Goal: Task Accomplishment & Management: Manage account settings

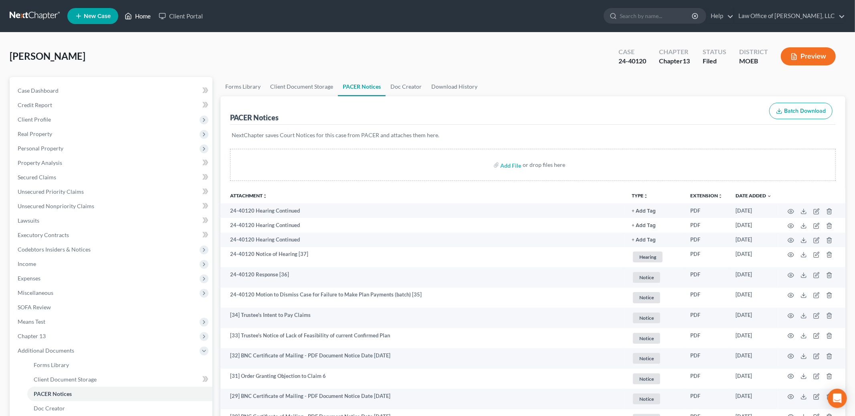
click at [139, 16] on link "Home" at bounding box center [138, 16] width 34 height 14
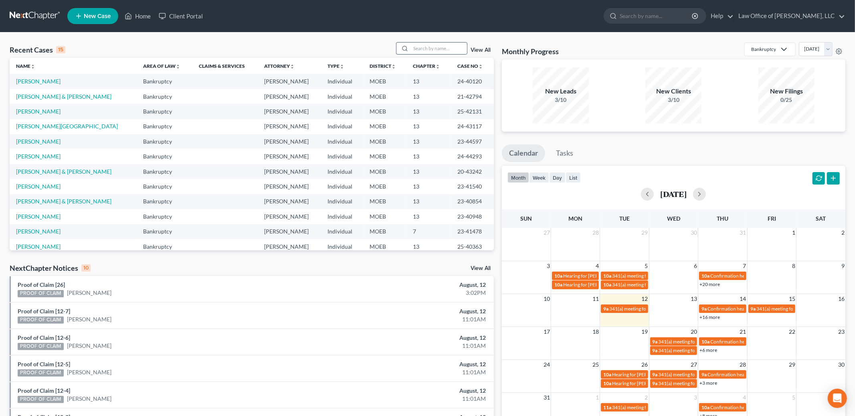
click at [408, 48] on icon at bounding box center [405, 48] width 6 height 6
click at [426, 45] on input "search" at bounding box center [439, 48] width 56 height 12
type input "[PERSON_NAME]"
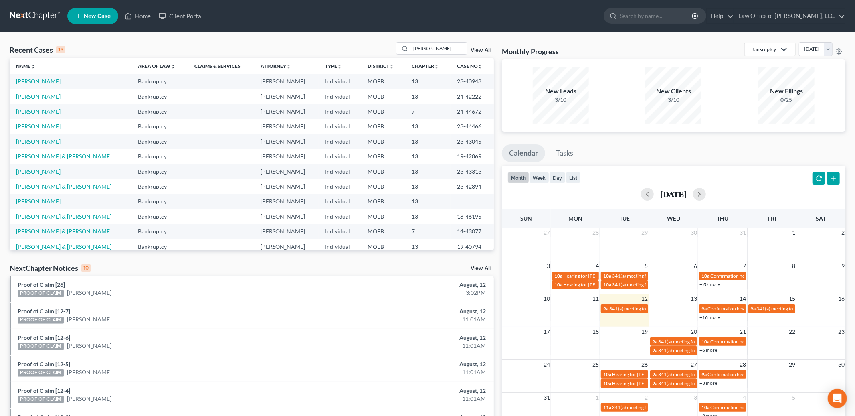
click at [36, 81] on link "[PERSON_NAME]" at bounding box center [38, 81] width 44 height 7
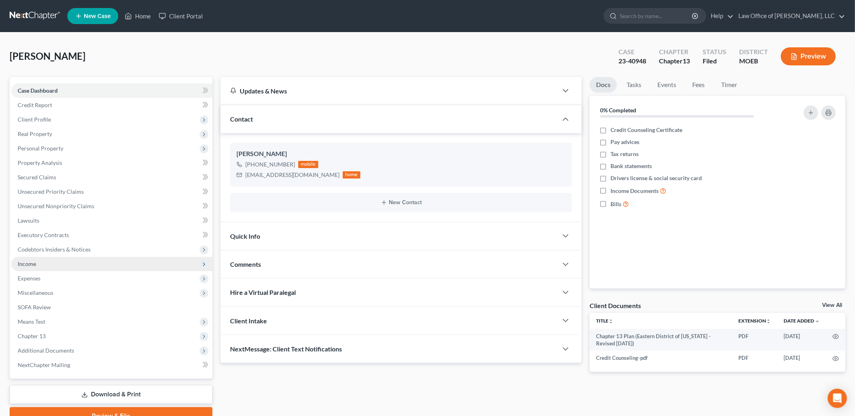
click at [32, 263] on span "Income" at bounding box center [27, 263] width 18 height 7
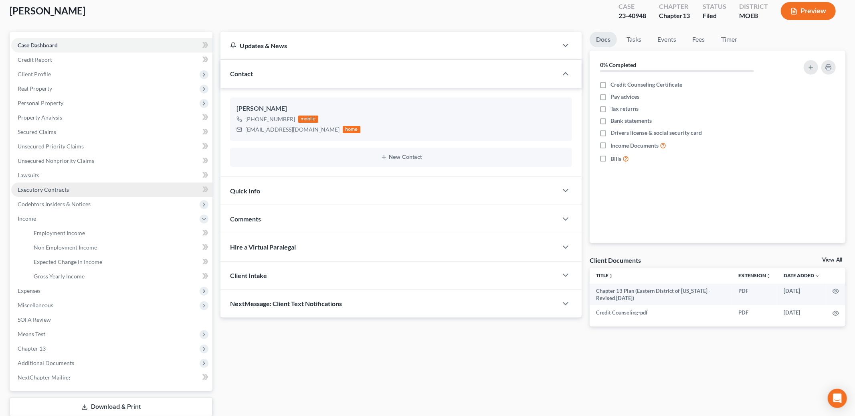
scroll to position [95, 0]
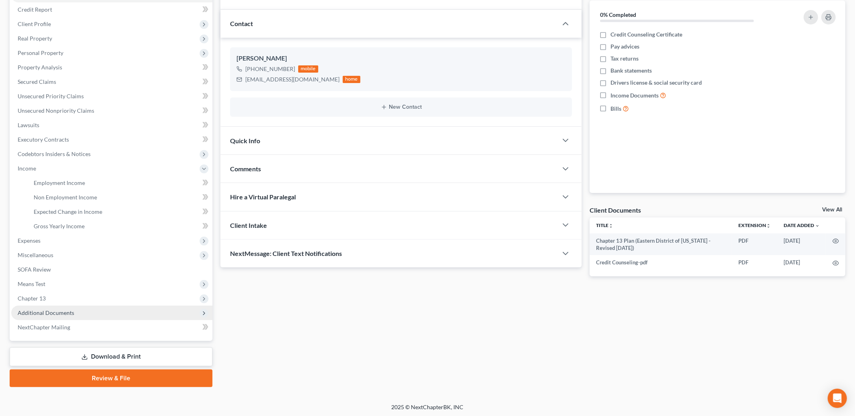
click at [69, 314] on span "Additional Documents" at bounding box center [46, 312] width 57 height 7
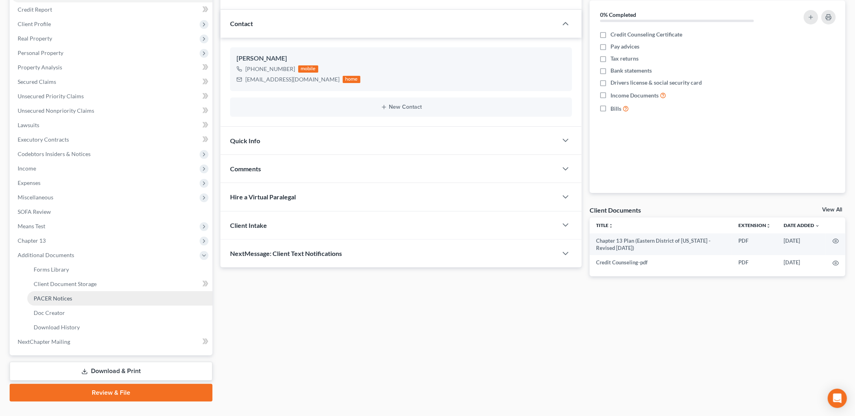
click at [103, 299] on link "PACER Notices" at bounding box center [119, 298] width 185 height 14
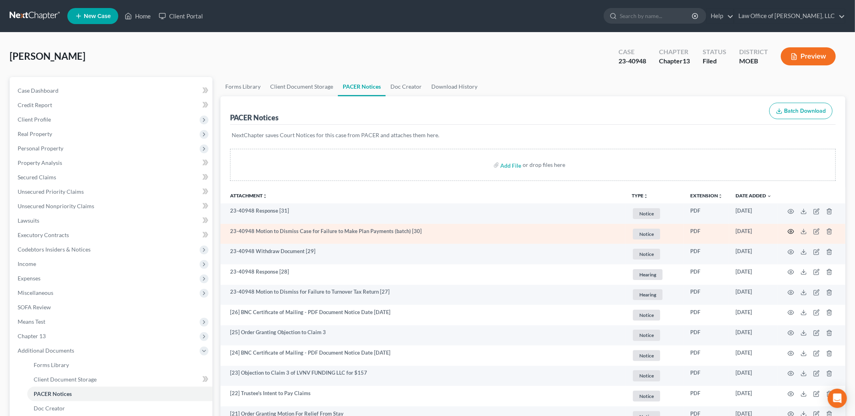
click at [792, 232] on icon "button" at bounding box center [790, 231] width 6 height 6
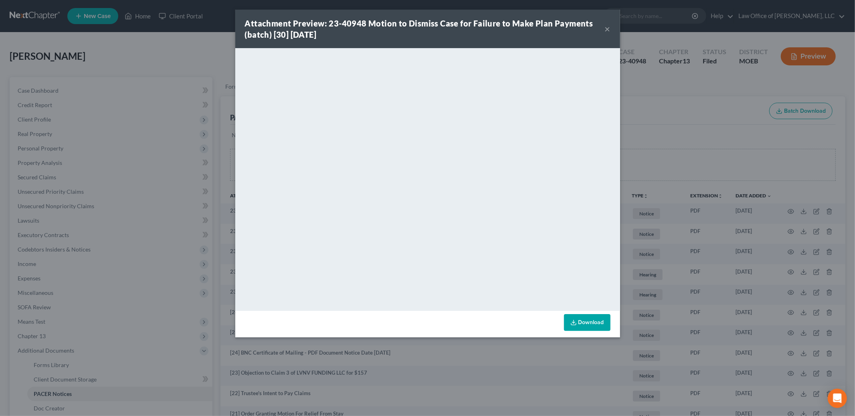
click at [612, 24] on div "Attachment Preview: 23-40948 Motion to Dismiss Case for Failure to Make Plan Pa…" at bounding box center [427, 29] width 385 height 38
click at [606, 28] on button "×" at bounding box center [608, 29] width 6 height 10
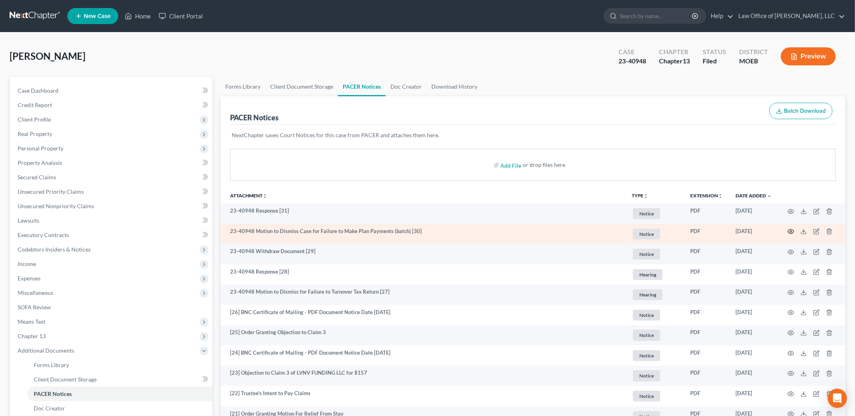
click at [791, 233] on icon "button" at bounding box center [790, 231] width 6 height 6
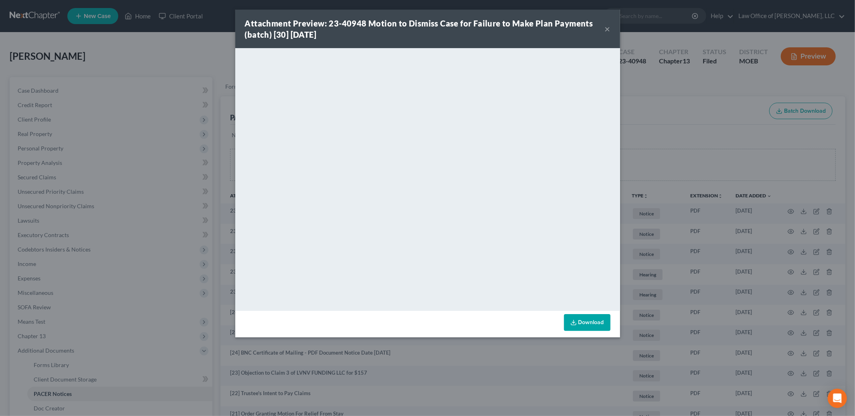
click at [606, 29] on button "×" at bounding box center [608, 29] width 6 height 10
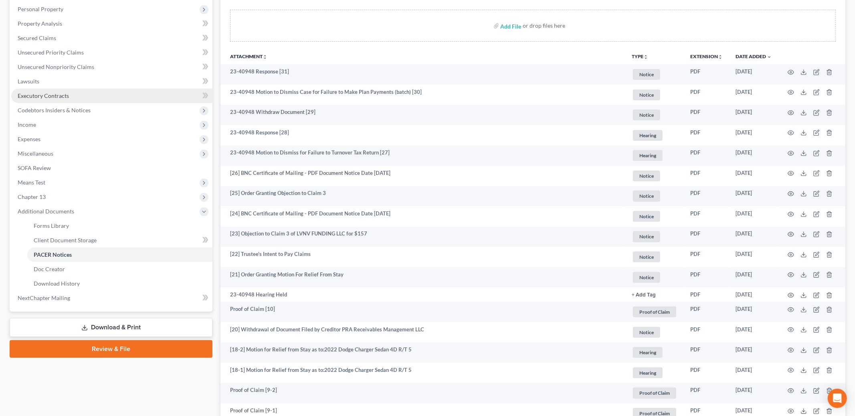
scroll to position [169, 0]
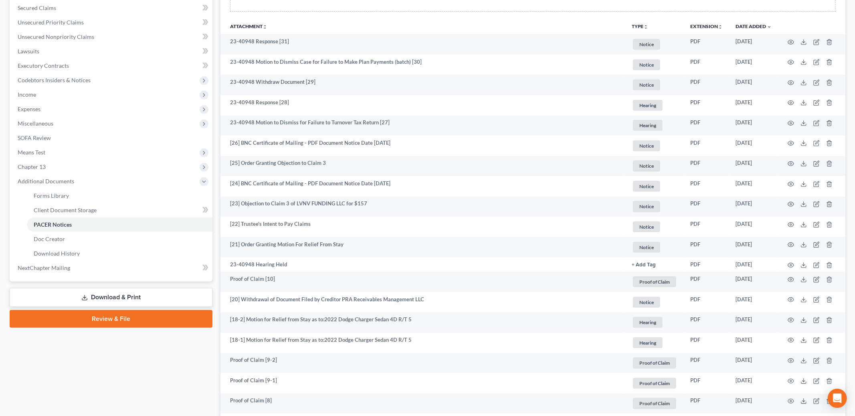
click at [86, 298] on icon at bounding box center [84, 297] width 6 height 6
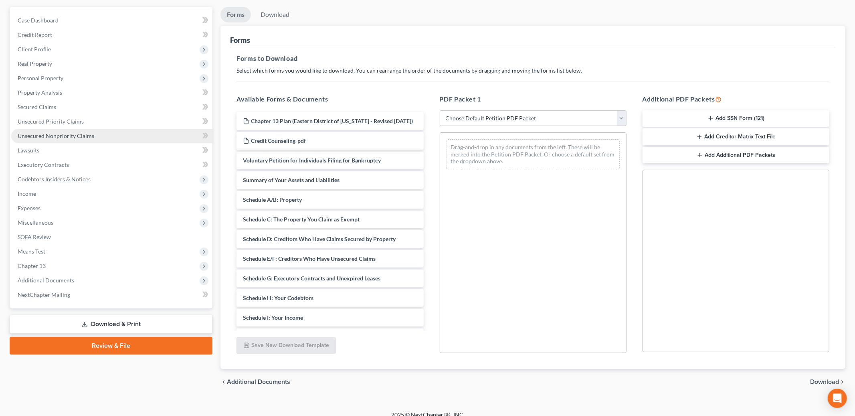
scroll to position [79, 0]
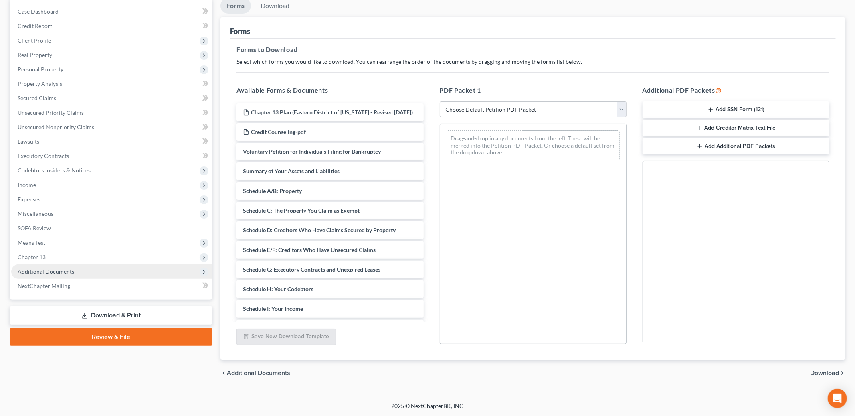
click at [59, 268] on span "Additional Documents" at bounding box center [46, 271] width 57 height 7
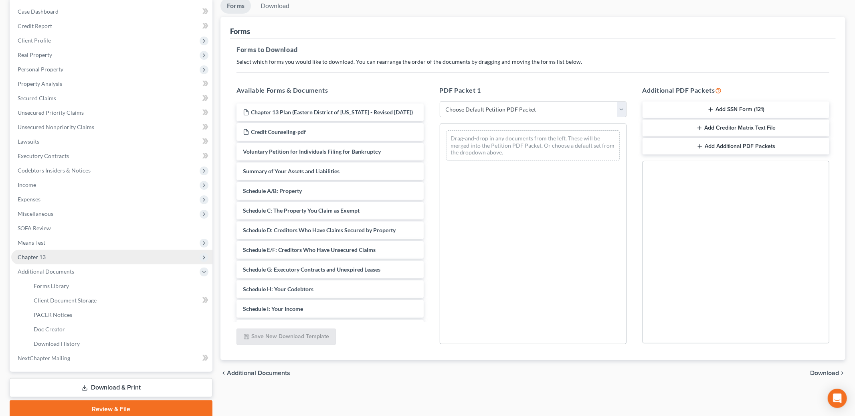
click at [47, 251] on span "Chapter 13" at bounding box center [111, 257] width 201 height 14
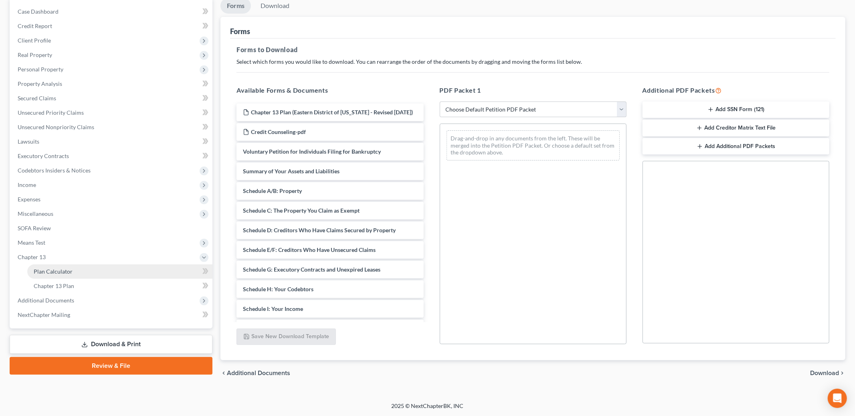
click at [64, 272] on span "Plan Calculator" at bounding box center [53, 271] width 39 height 7
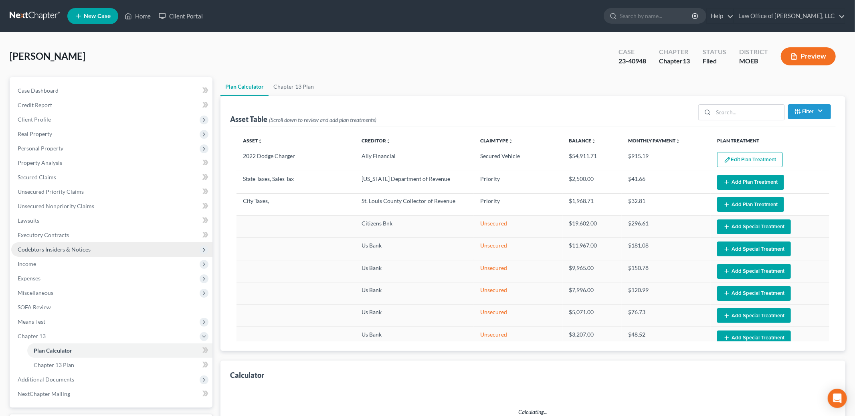
select select "59"
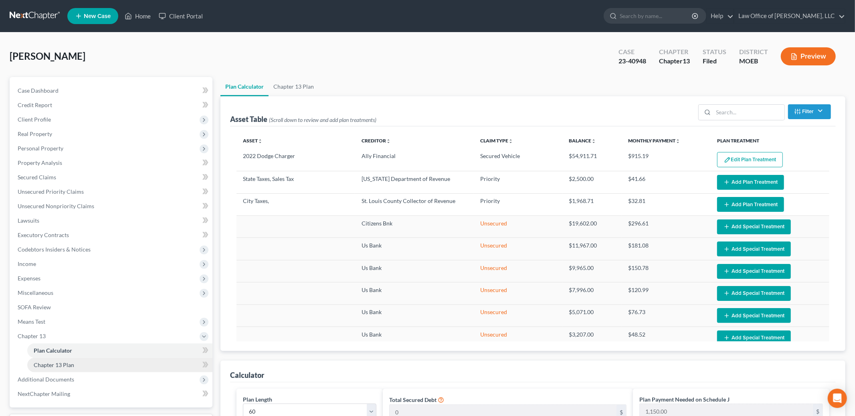
click at [72, 361] on span "Chapter 13 Plan" at bounding box center [54, 364] width 40 height 7
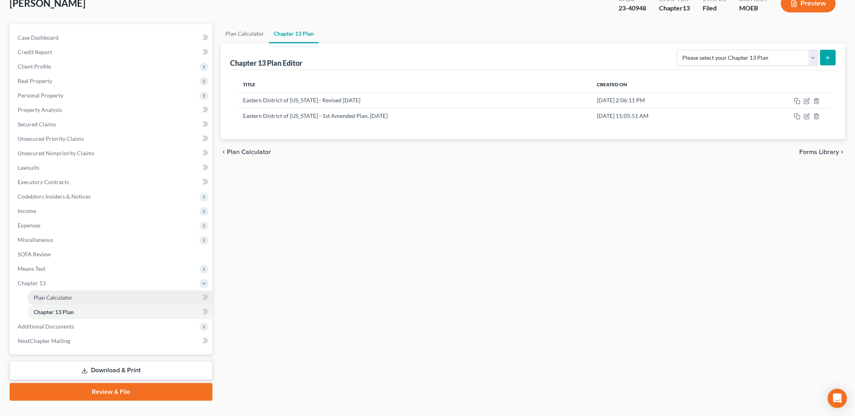
scroll to position [67, 0]
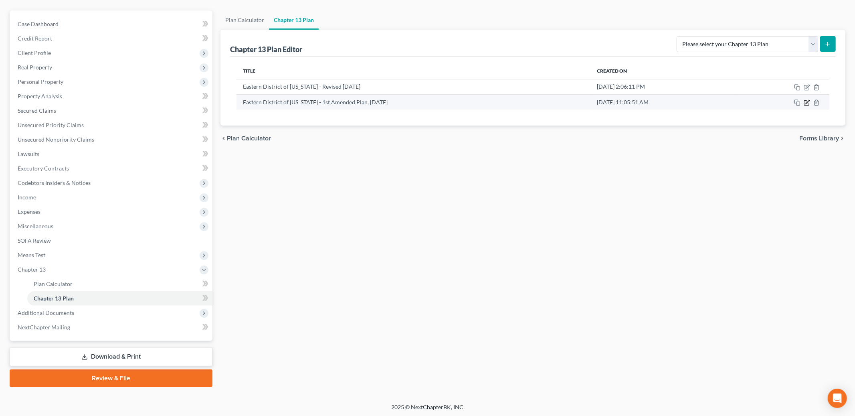
click at [808, 101] on icon "button" at bounding box center [806, 102] width 6 height 6
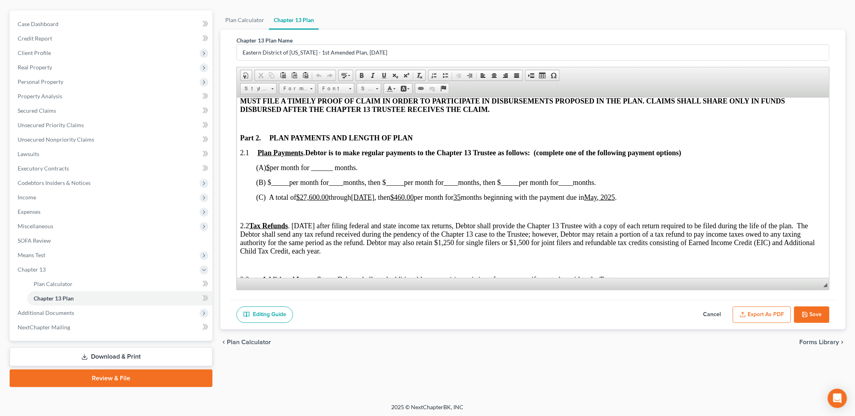
scroll to position [404, 0]
drag, startPoint x: 302, startPoint y: 199, endPoint x: 331, endPoint y: 200, distance: 28.9
click at [331, 200] on span "(C) A total of $ 27,600.00 through [DATE] , then $ 460.00 per month for 35 mont…" at bounding box center [436, 197] width 361 height 8
click at [372, 200] on u "[DATE]" at bounding box center [362, 197] width 23 height 8
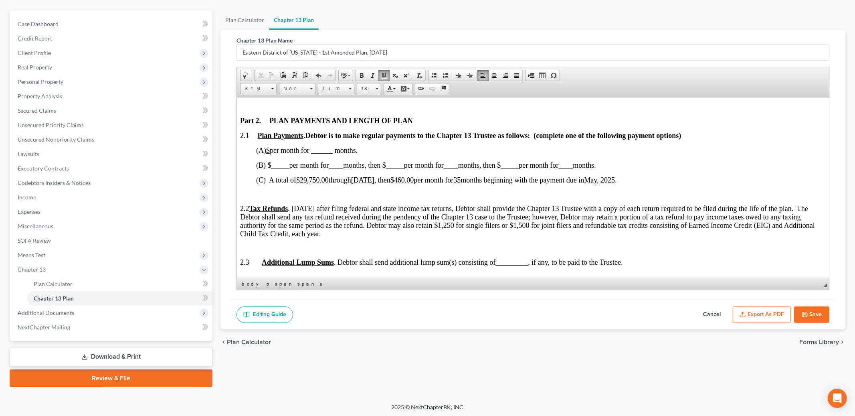
scroll to position [417, 0]
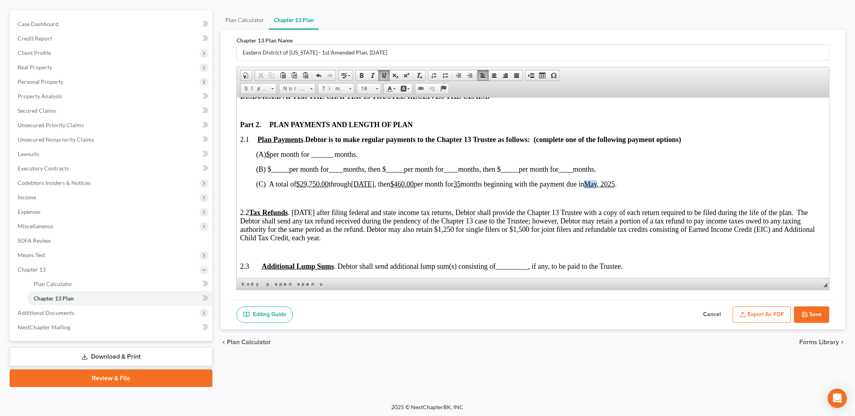
drag, startPoint x: 613, startPoint y: 184, endPoint x: 626, endPoint y: 185, distance: 13.7
click at [617, 185] on span "(C) A total of $ 29,750.00 through [DATE] , then $ 460.00 per month for 35 mont…" at bounding box center [436, 184] width 361 height 8
click at [486, 187] on span "months beginning with the payment due in" at bounding box center [521, 184] width 123 height 8
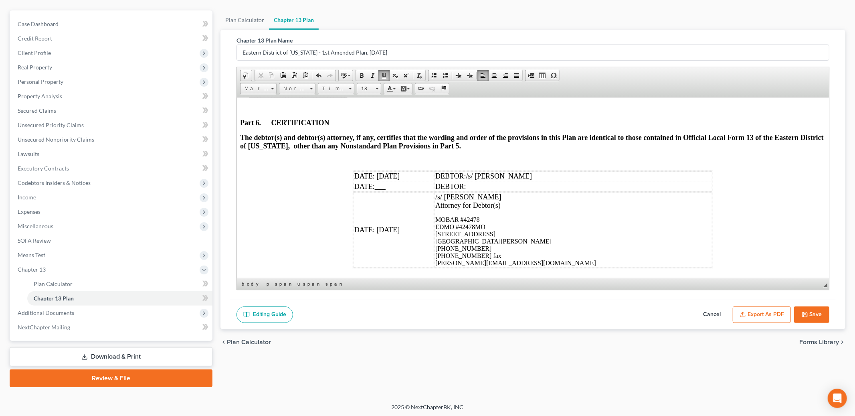
scroll to position [2406, 0]
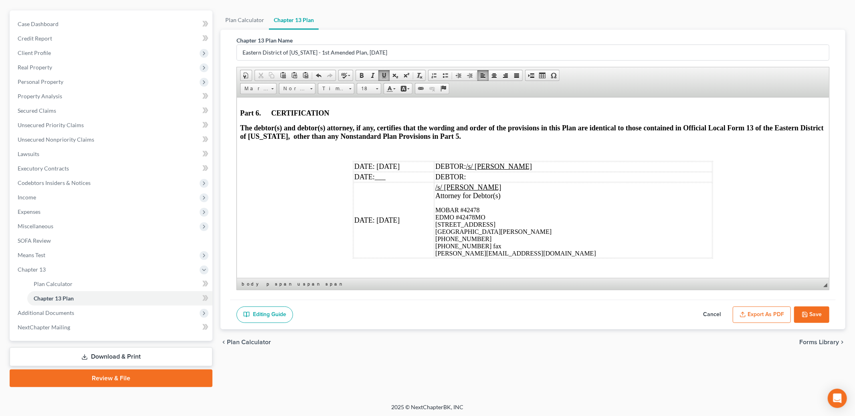
drag, startPoint x: 412, startPoint y: 165, endPoint x: 376, endPoint y: 164, distance: 35.3
click at [376, 164] on td "DATE: [DATE]" at bounding box center [393, 166] width 81 height 10
click at [412, 219] on td "DATE: [DATE]" at bounding box center [393, 219] width 81 height 75
click at [808, 314] on button "Save" at bounding box center [811, 314] width 35 height 17
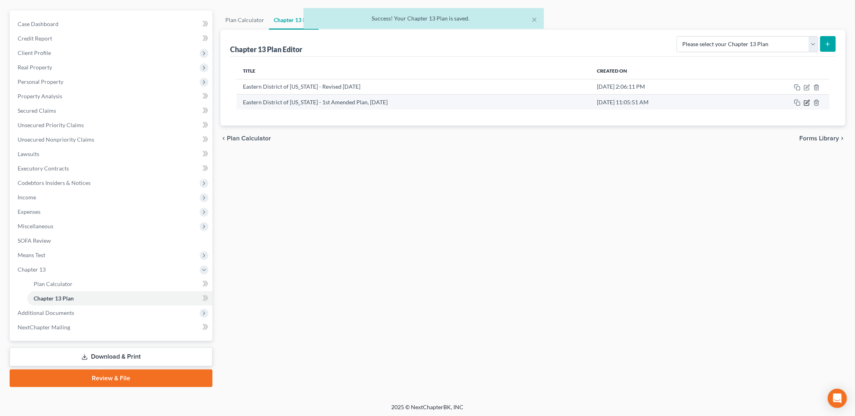
click at [805, 103] on icon "button" at bounding box center [806, 102] width 6 height 6
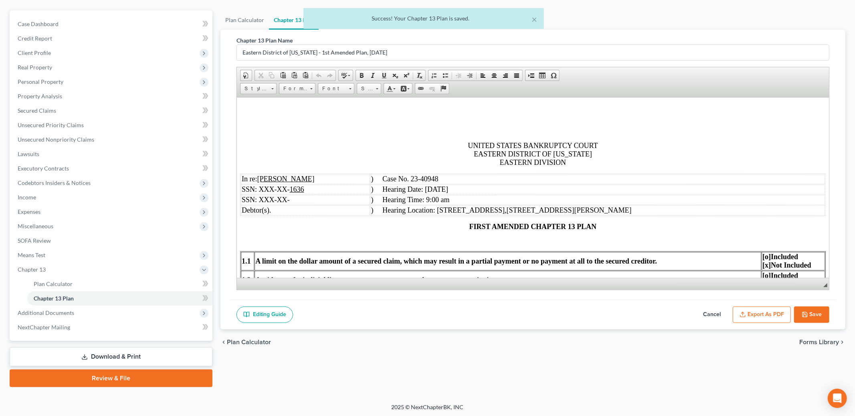
scroll to position [0, 0]
click at [762, 313] on button "Export as PDF" at bounding box center [762, 314] width 58 height 17
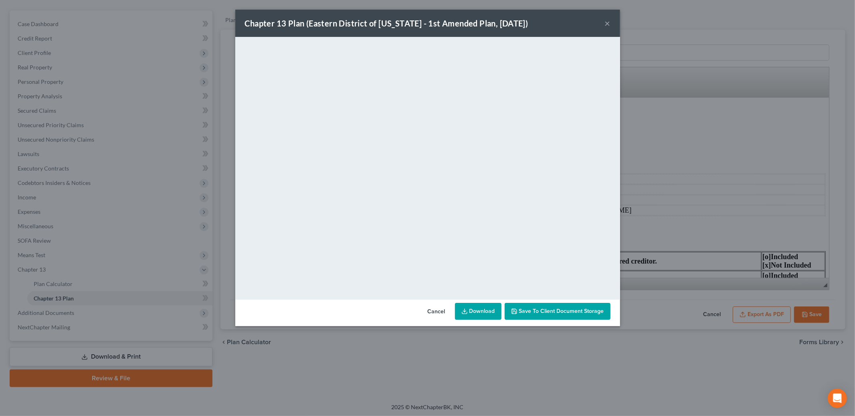
click at [607, 24] on button "×" at bounding box center [608, 23] width 6 height 10
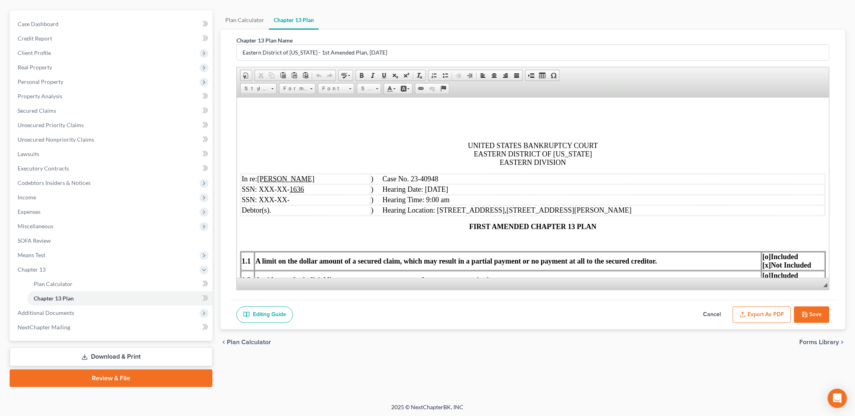
click at [809, 319] on button "Save" at bounding box center [811, 314] width 35 height 17
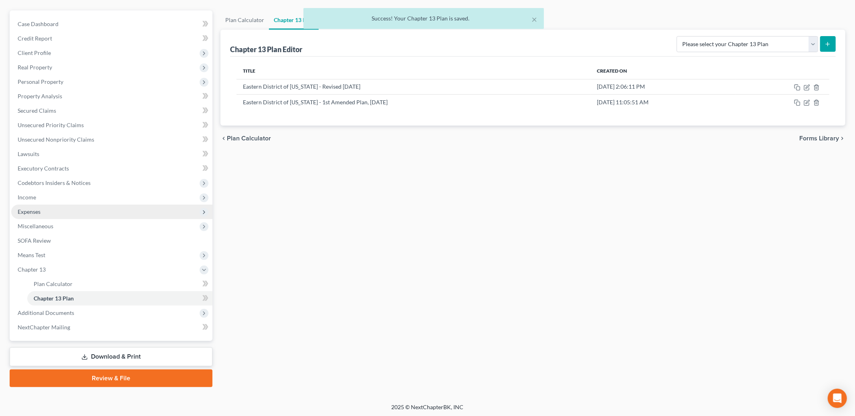
click at [50, 208] on span "Expenses" at bounding box center [111, 211] width 201 height 14
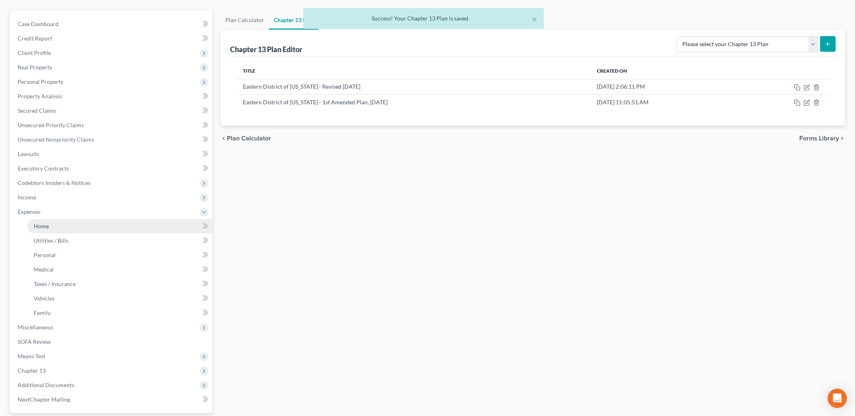
click at [50, 221] on link "Home" at bounding box center [119, 226] width 185 height 14
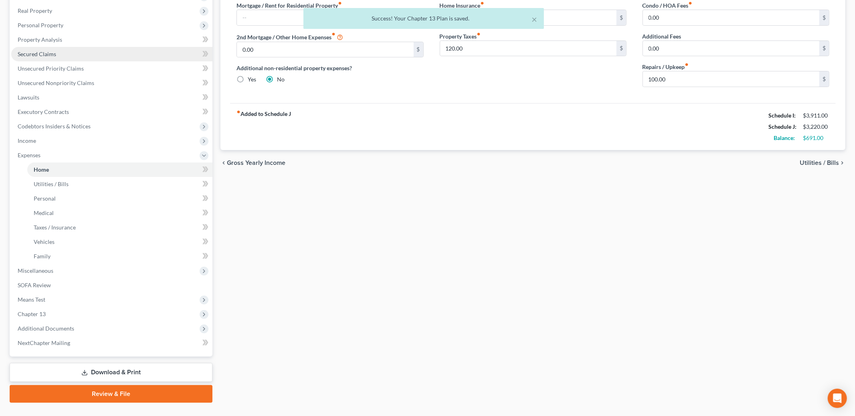
scroll to position [139, 0]
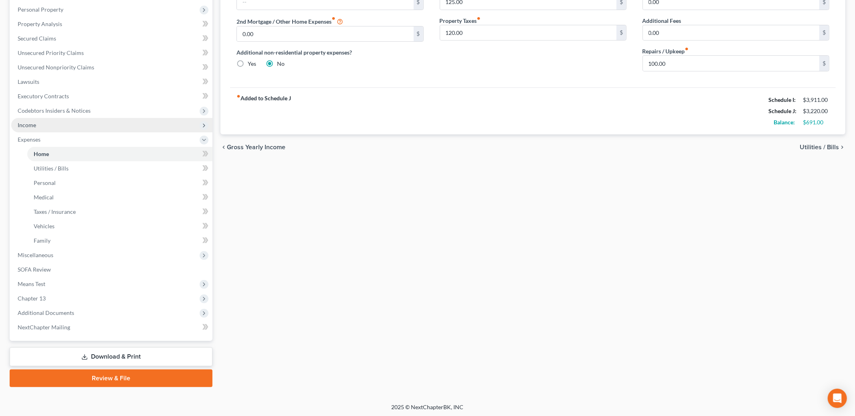
click at [44, 127] on span "Income" at bounding box center [111, 125] width 201 height 14
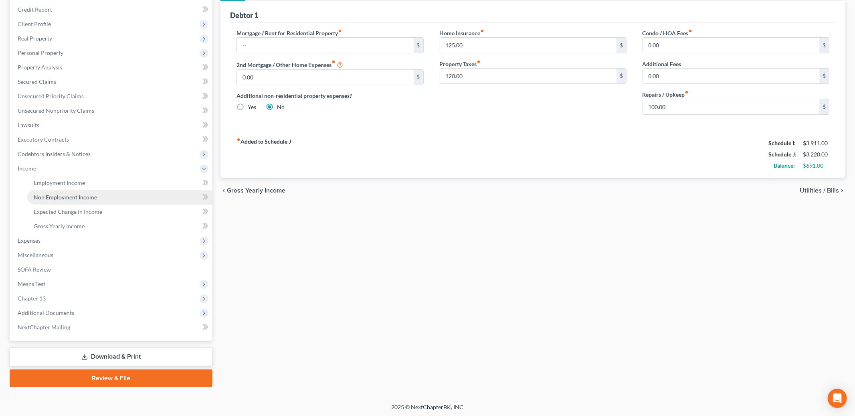
click at [67, 192] on link "Non Employment Income" at bounding box center [119, 197] width 185 height 14
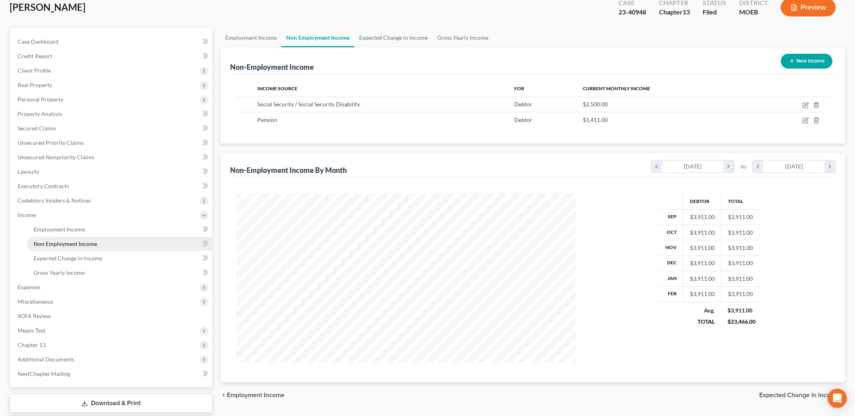
scroll to position [95, 0]
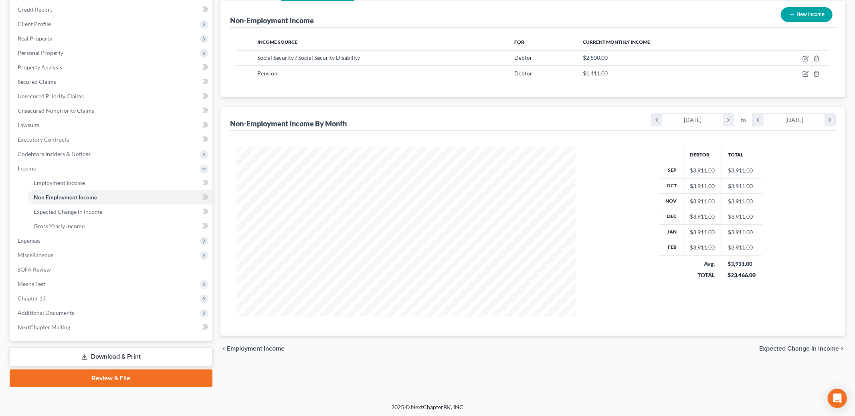
click at [92, 353] on link "Download & Print" at bounding box center [111, 356] width 203 height 19
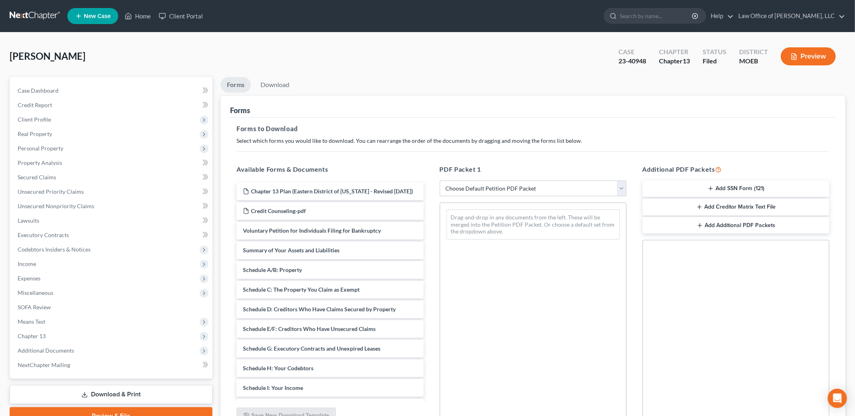
click at [527, 185] on select "Choose Default Petition PDF Packet Complete Bankruptcy Petition (all forms and …" at bounding box center [533, 188] width 187 height 16
select select "2"
click at [440, 180] on select "Choose Default Petition PDF Packet Complete Bankruptcy Petition (all forms and …" at bounding box center [533, 188] width 187 height 16
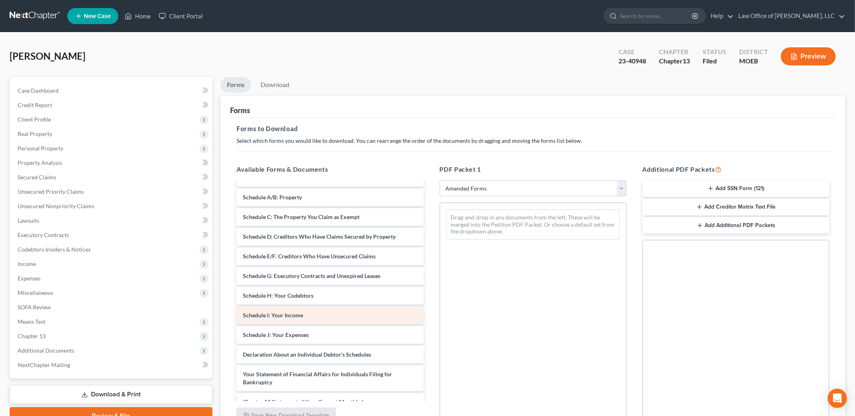
scroll to position [34, 0]
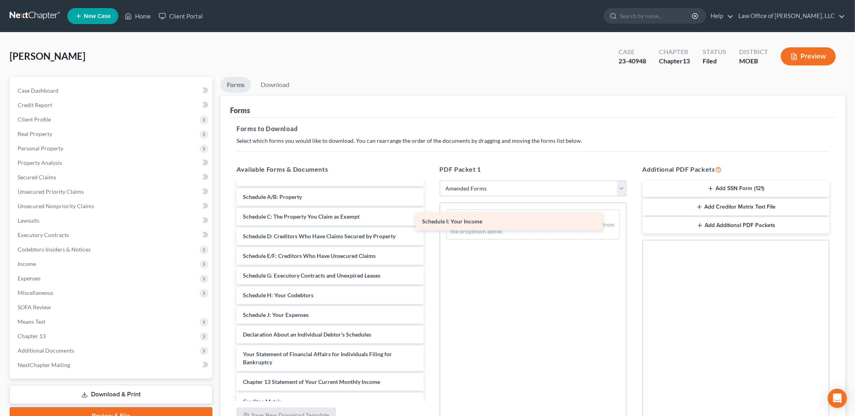
drag, startPoint x: 343, startPoint y: 316, endPoint x: 528, endPoint y: 223, distance: 206.8
click at [430, 223] on div "Schedule I: Your Income Voluntary Petition for Individuals Filing for Bankruptc…" at bounding box center [330, 313] width 200 height 328
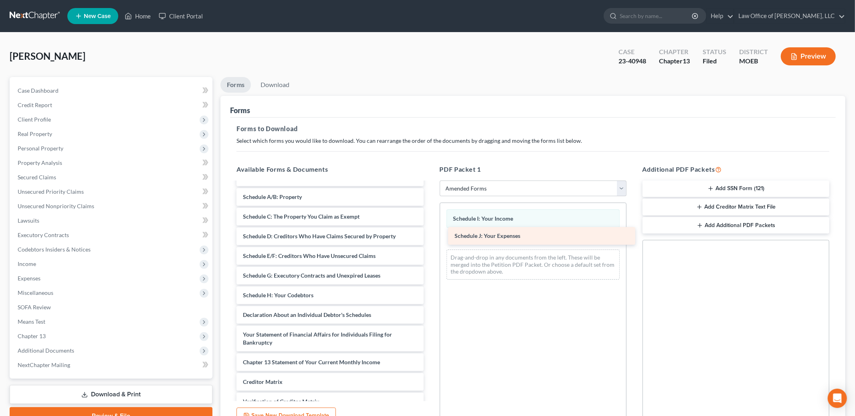
drag, startPoint x: 324, startPoint y: 316, endPoint x: 535, endPoint y: 237, distance: 225.7
click at [430, 237] on div "Schedule J: Your Expenses Voluntary Petition for Individuals Filing for Bankrup…" at bounding box center [330, 303] width 200 height 309
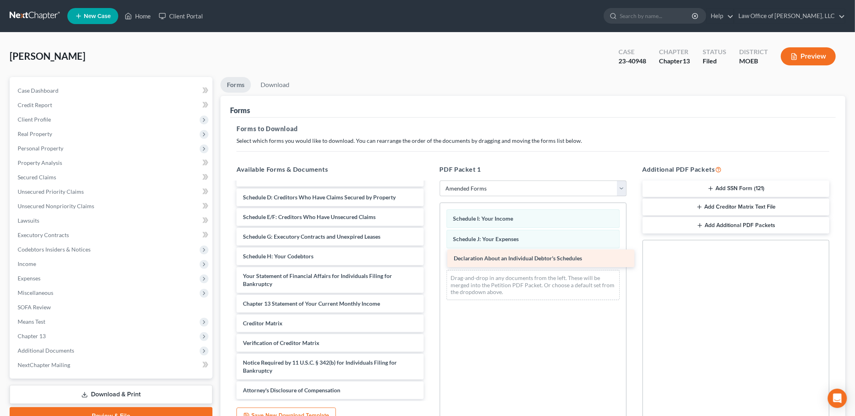
scroll to position [73, 0]
drag, startPoint x: 305, startPoint y: 277, endPoint x: 520, endPoint y: 261, distance: 215.7
click at [430, 261] on div "Declaration About an Individual Debtor's Schedules Voluntary Petition for Indiv…" at bounding box center [330, 254] width 200 height 289
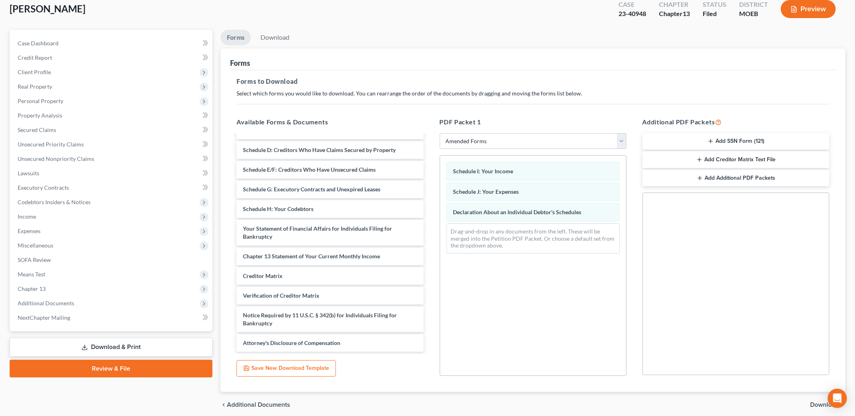
scroll to position [79, 0]
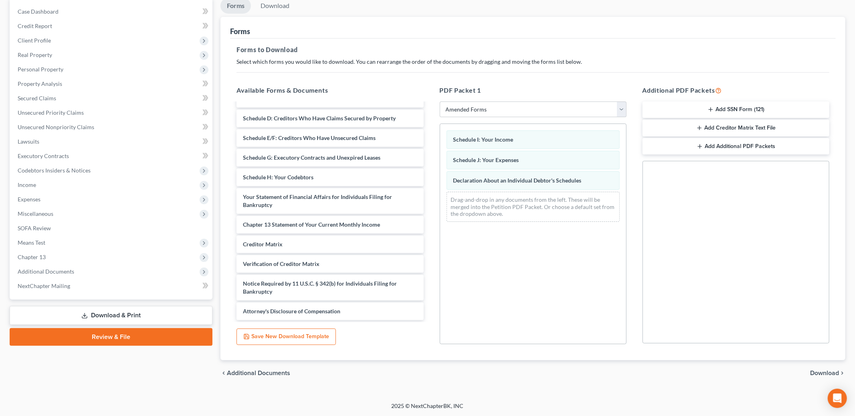
click at [825, 370] on span "Download" at bounding box center [824, 372] width 29 height 6
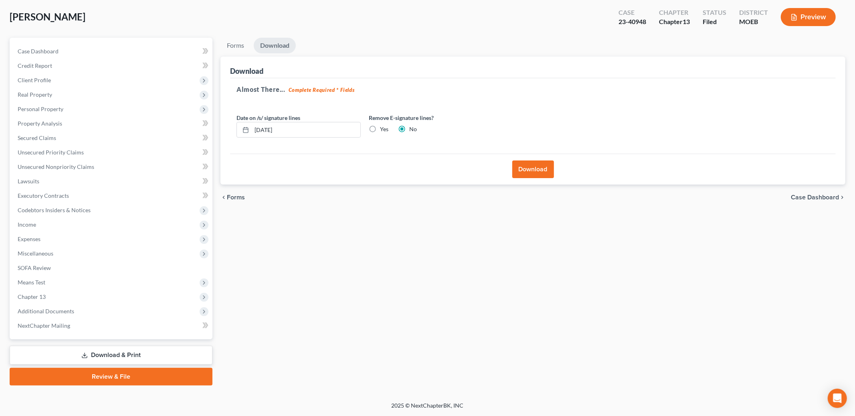
scroll to position [38, 0]
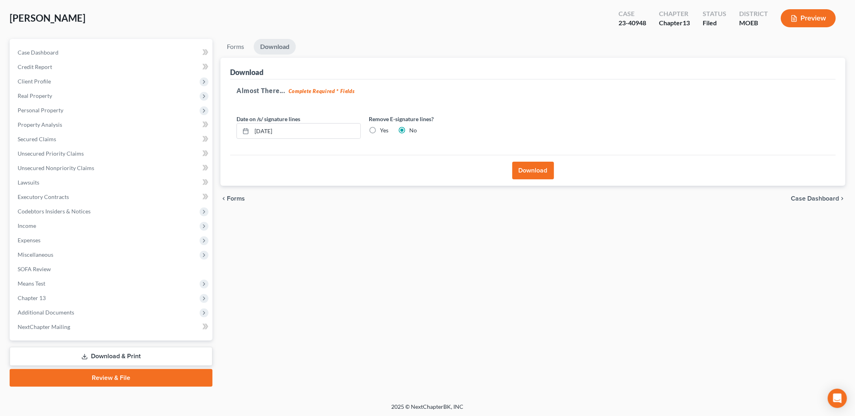
click at [550, 169] on button "Download" at bounding box center [533, 170] width 42 height 18
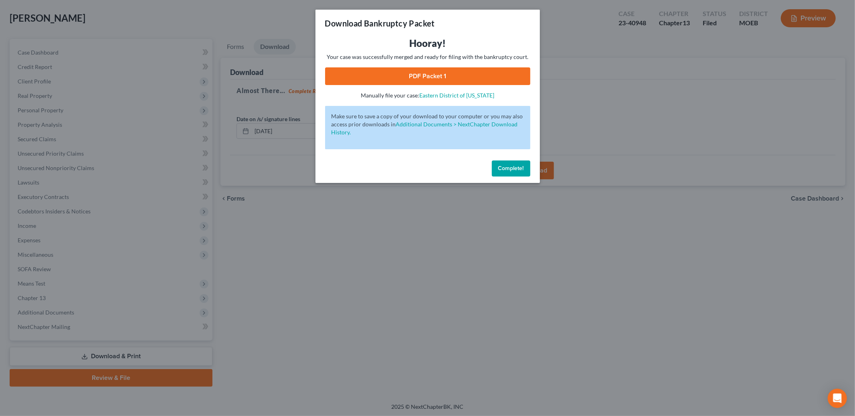
click at [466, 79] on link "PDF Packet 1" at bounding box center [427, 76] width 205 height 18
click at [506, 167] on span "Complete!" at bounding box center [511, 168] width 26 height 7
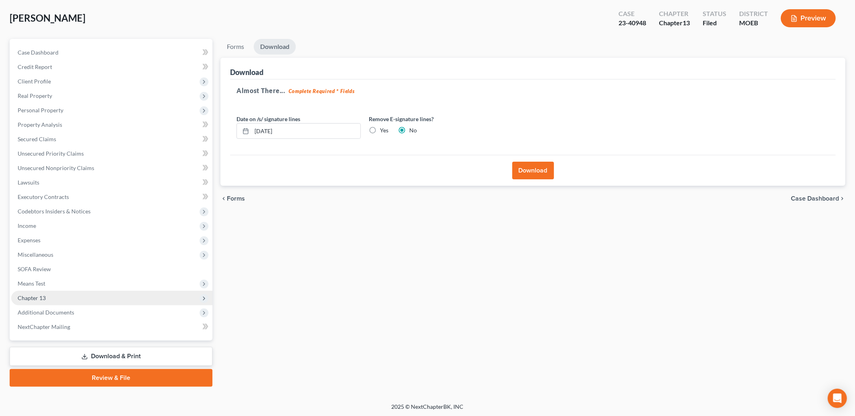
click at [39, 294] on span "Chapter 13" at bounding box center [32, 297] width 28 height 7
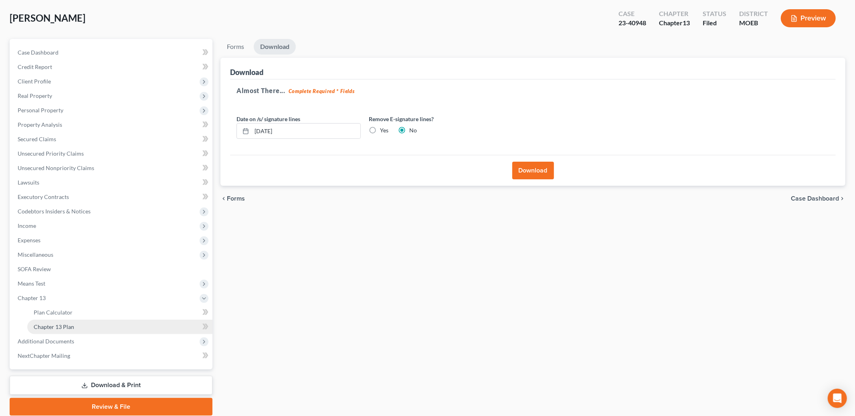
click at [68, 324] on span "Chapter 13 Plan" at bounding box center [54, 326] width 40 height 7
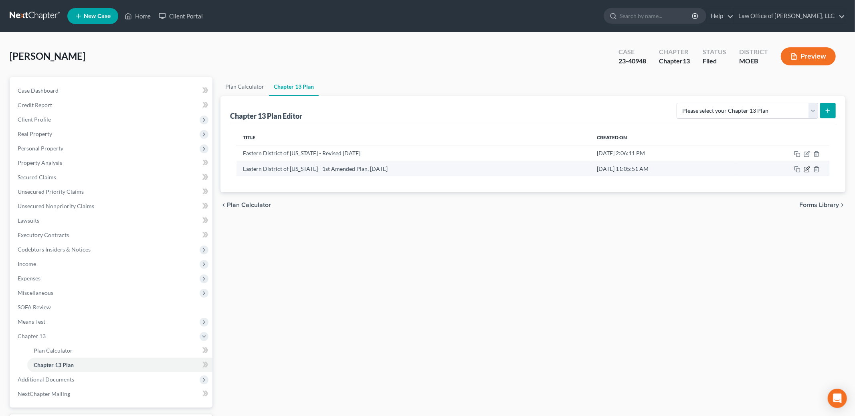
click at [805, 169] on icon "button" at bounding box center [807, 168] width 4 height 4
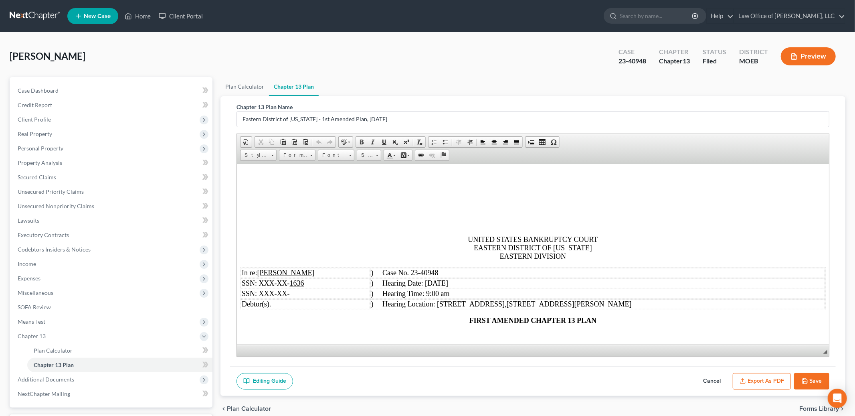
click at [448, 285] on span ") Hearing Date: [DATE]" at bounding box center [409, 282] width 77 height 8
click at [813, 385] on button "Save" at bounding box center [811, 381] width 35 height 17
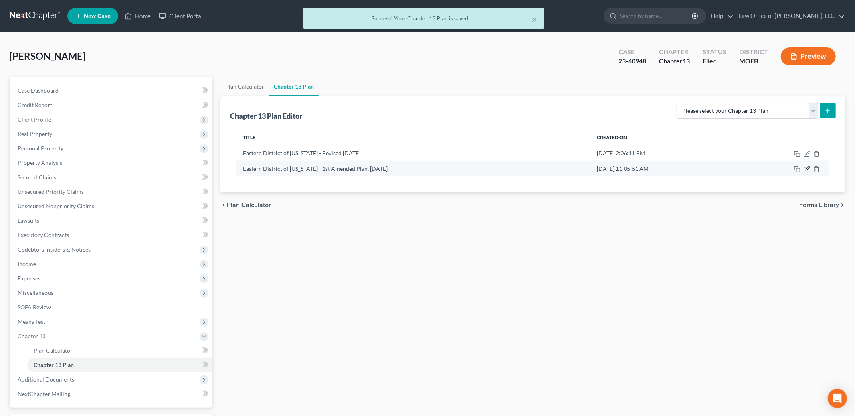
click at [807, 170] on icon "button" at bounding box center [807, 168] width 4 height 4
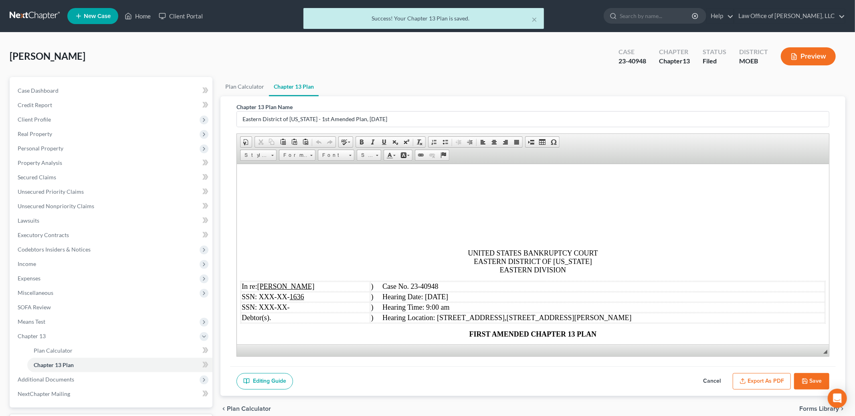
click at [759, 374] on button "Export as PDF" at bounding box center [762, 381] width 58 height 17
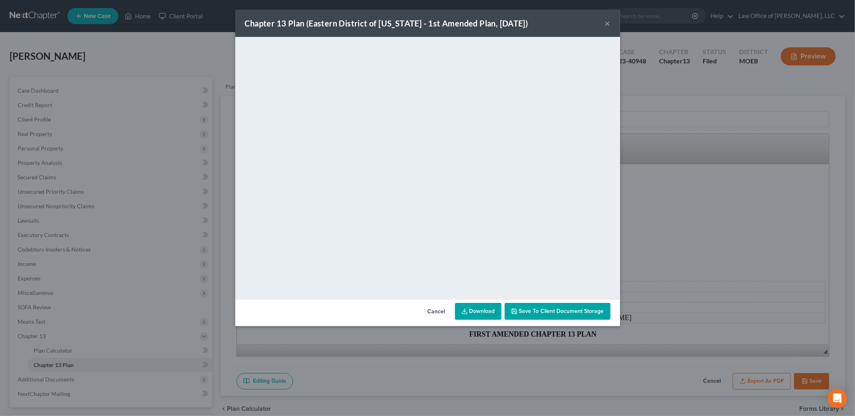
click at [609, 21] on button "×" at bounding box center [608, 23] width 6 height 10
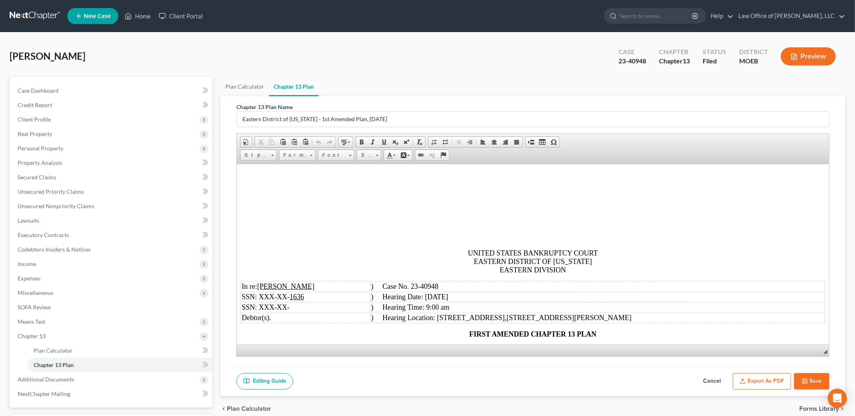
click at [809, 380] on button "Save" at bounding box center [811, 381] width 35 height 17
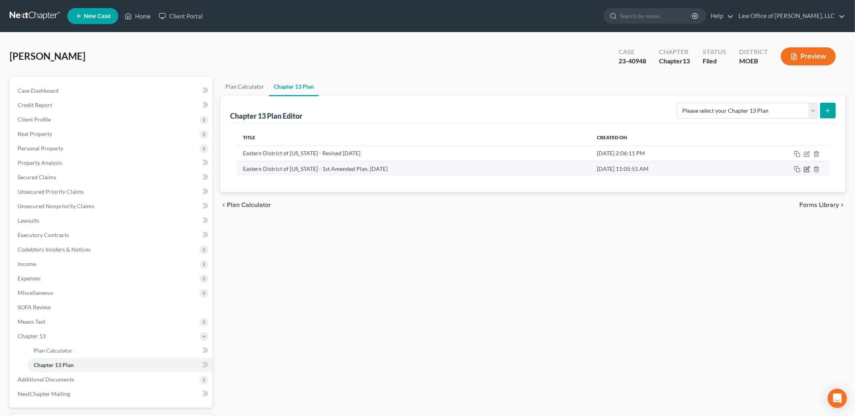
click at [806, 167] on icon "button" at bounding box center [806, 169] width 6 height 6
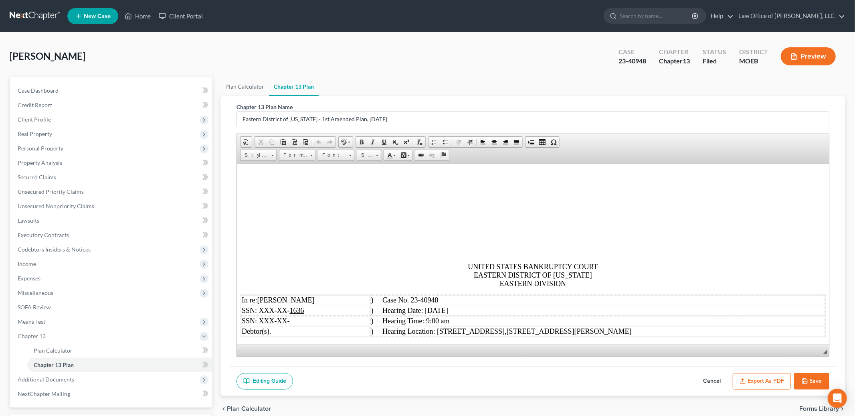
click at [808, 380] on button "Save" at bounding box center [811, 381] width 35 height 17
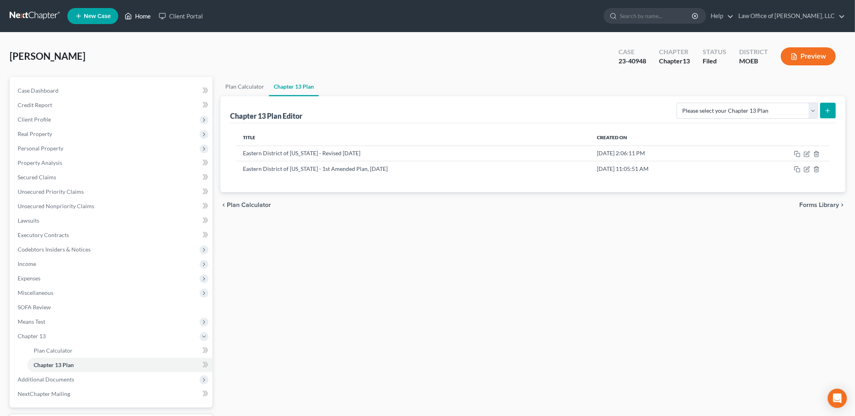
click at [144, 18] on link "Home" at bounding box center [138, 16] width 34 height 14
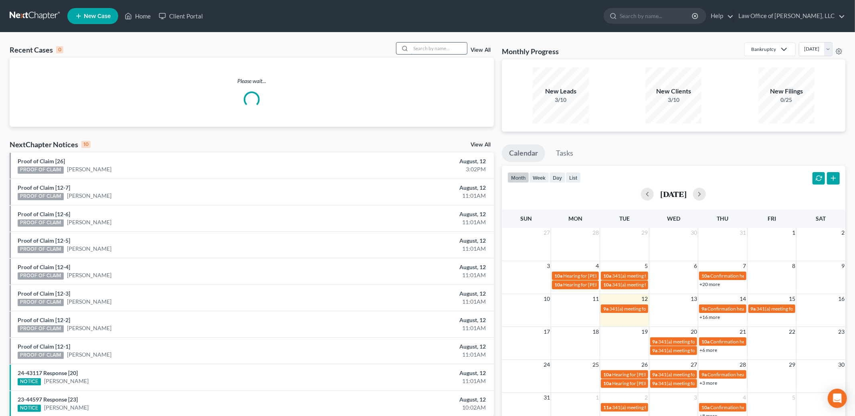
click at [444, 46] on input "search" at bounding box center [439, 48] width 56 height 12
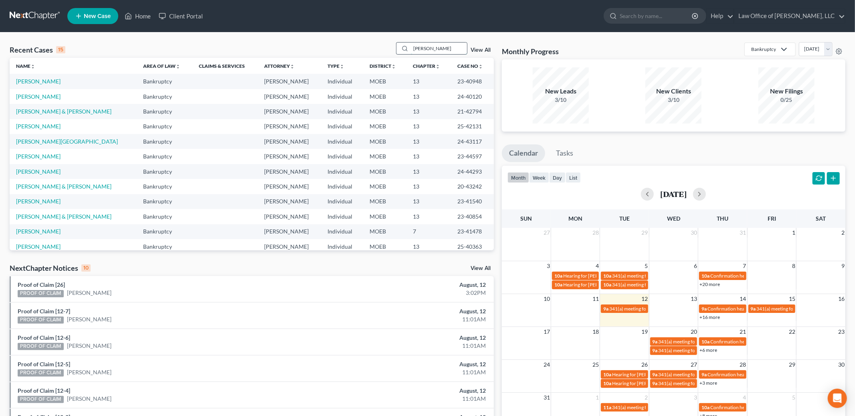
type input "[PERSON_NAME]"
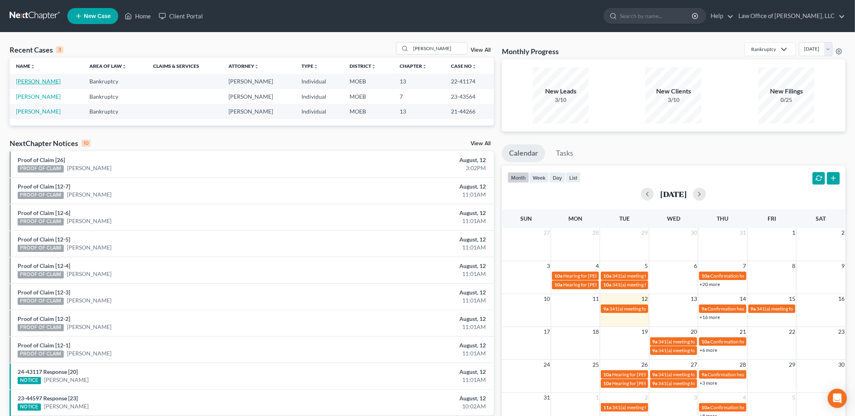
click at [51, 81] on link "[PERSON_NAME]" at bounding box center [38, 81] width 44 height 7
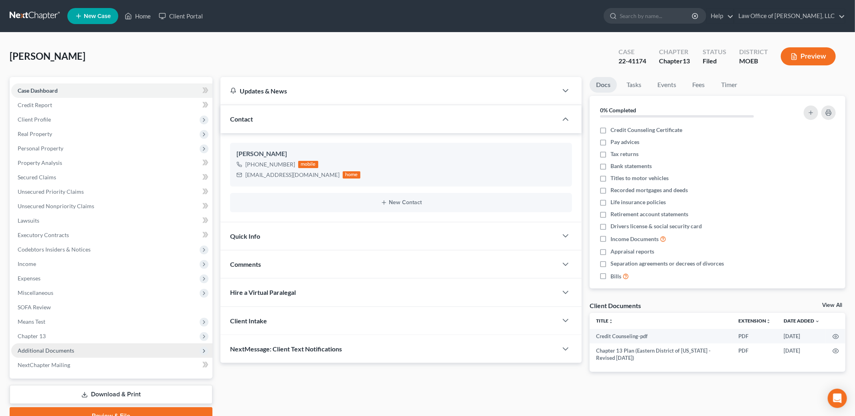
click at [61, 347] on span "Additional Documents" at bounding box center [46, 350] width 57 height 7
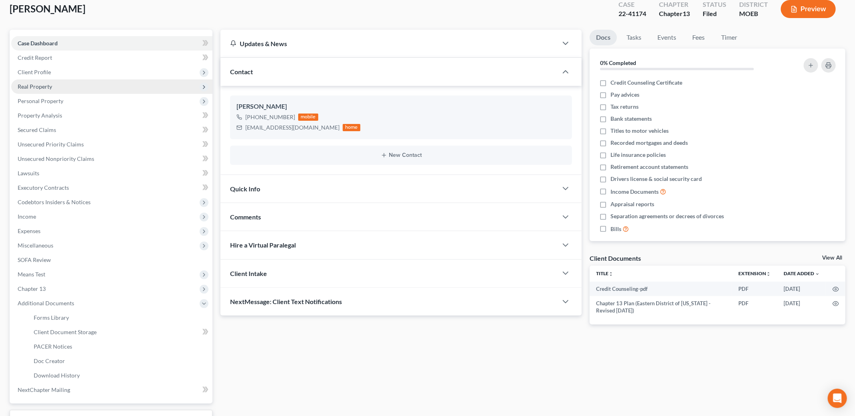
scroll to position [110, 0]
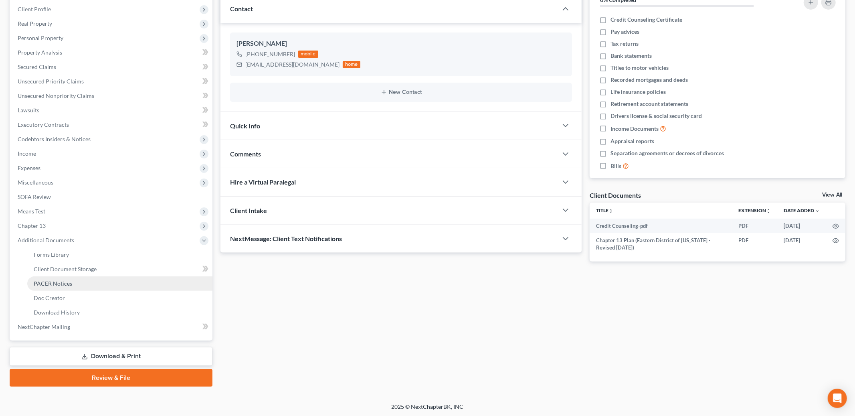
click at [63, 285] on span "PACER Notices" at bounding box center [53, 283] width 38 height 7
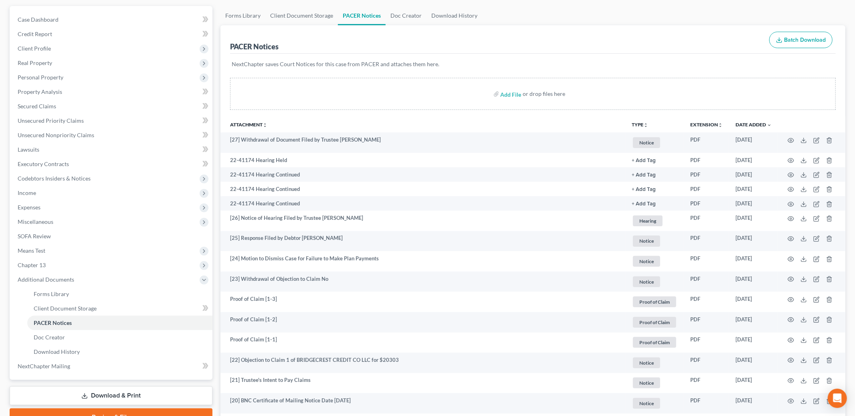
scroll to position [68, 0]
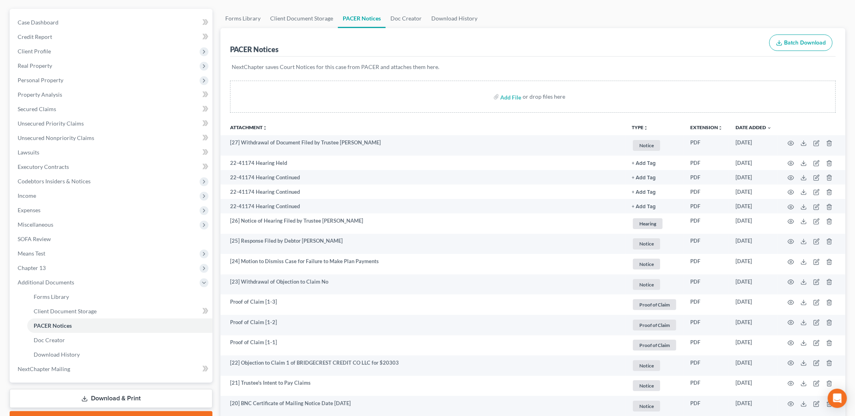
click at [492, 42] on div "PACER Notices Batch Download" at bounding box center [532, 42] width 605 height 29
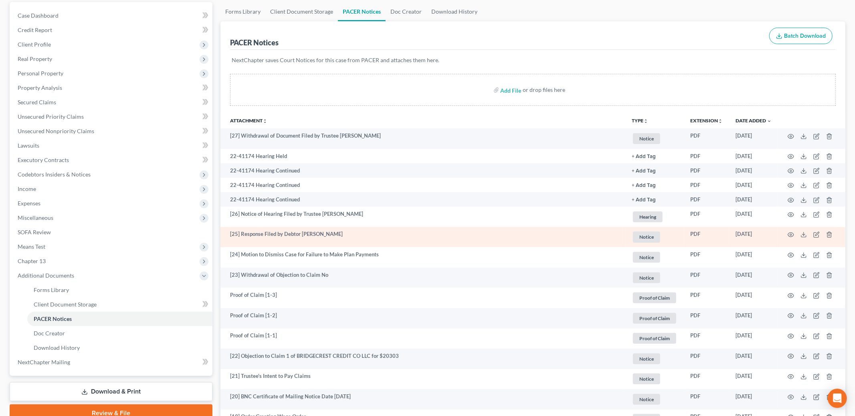
scroll to position [78, 0]
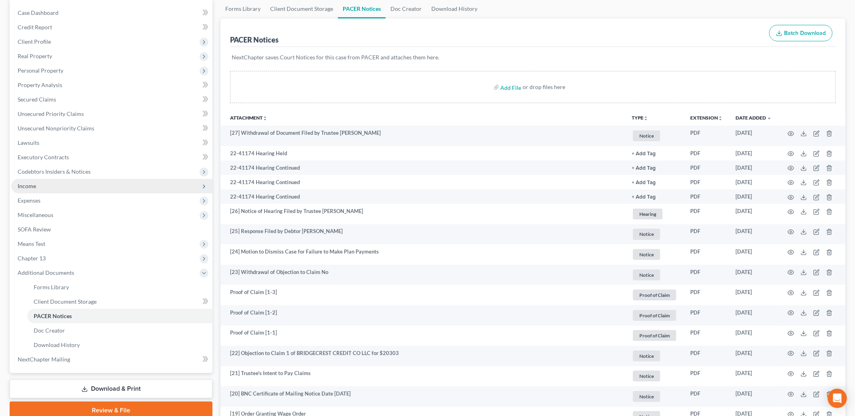
click at [22, 187] on span "Income" at bounding box center [27, 185] width 18 height 7
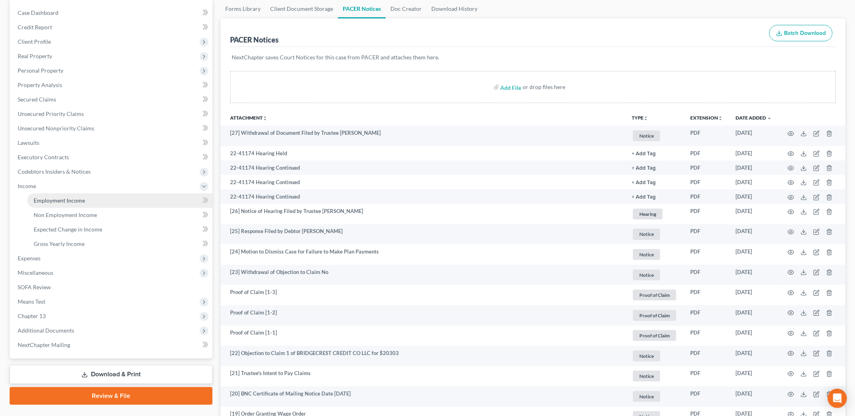
click at [55, 204] on link "Employment Income" at bounding box center [119, 200] width 185 height 14
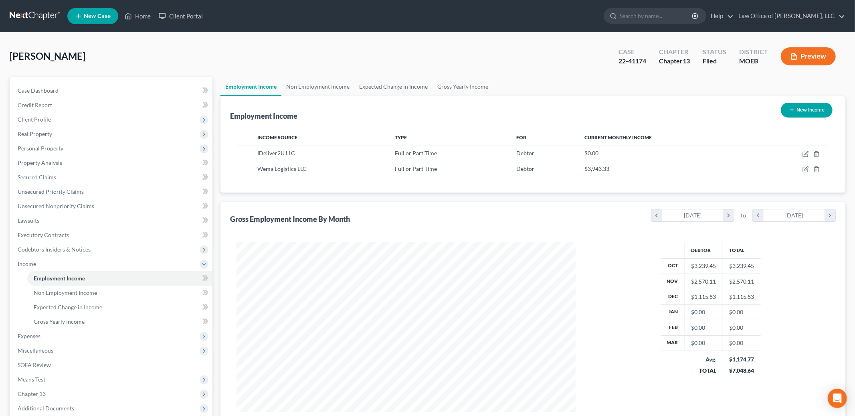
scroll to position [169, 355]
click at [804, 169] on icon "button" at bounding box center [805, 169] width 6 height 6
select select "0"
select select "26"
select select "3"
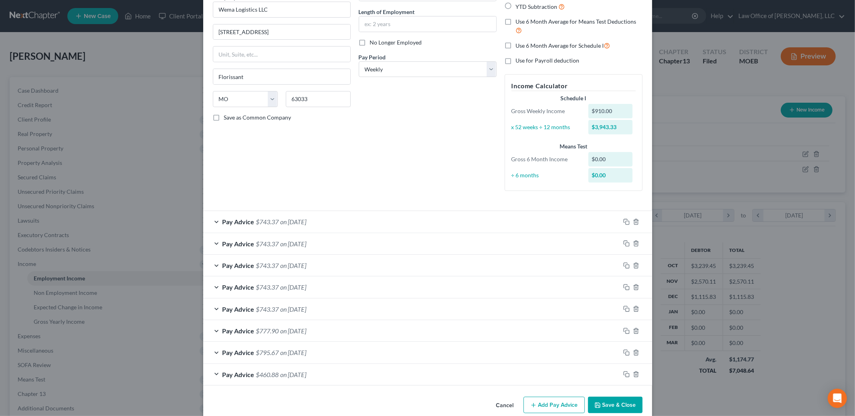
scroll to position [77, 0]
click at [612, 408] on button "Save & Close" at bounding box center [615, 402] width 54 height 17
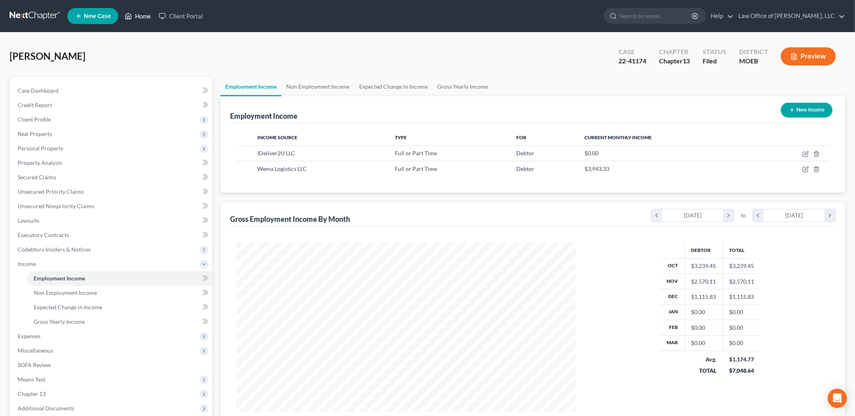
click at [134, 22] on link "Home" at bounding box center [138, 16] width 34 height 14
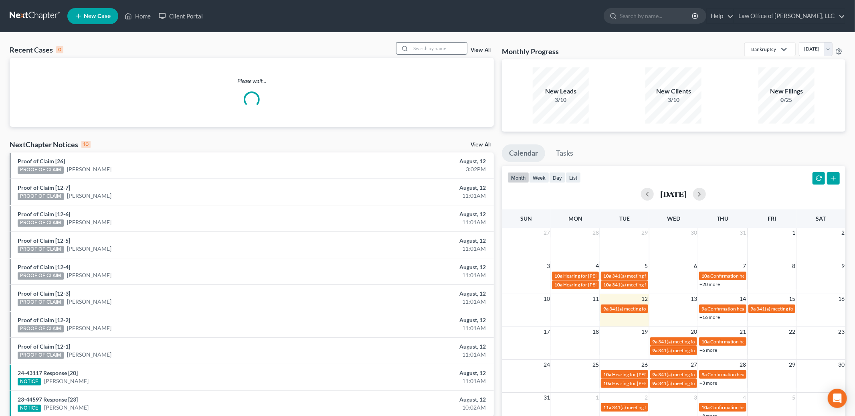
click at [436, 49] on input "search" at bounding box center [439, 48] width 56 height 12
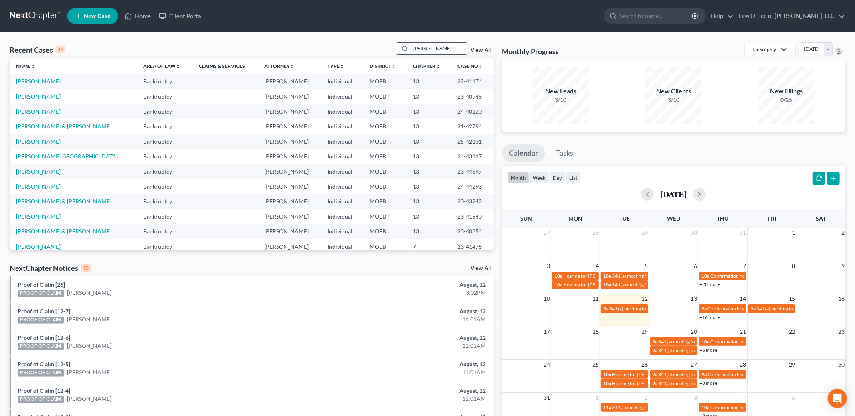
type input "[PERSON_NAME]"
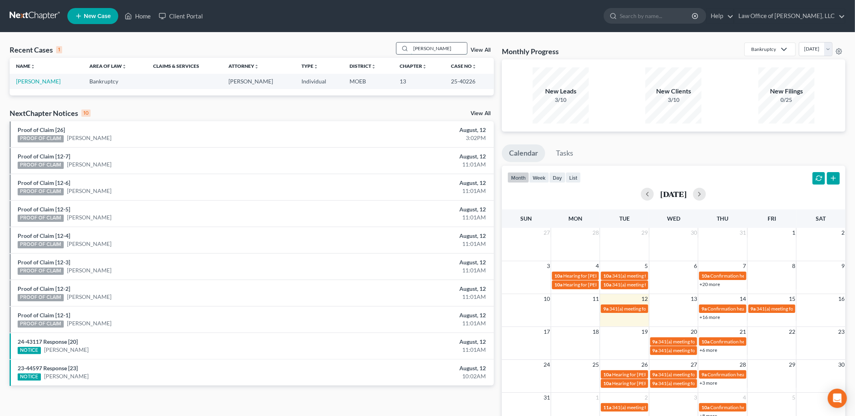
click at [436, 49] on input "[PERSON_NAME]" at bounding box center [439, 48] width 56 height 12
click at [32, 81] on link "[PERSON_NAME]" at bounding box center [38, 81] width 44 height 7
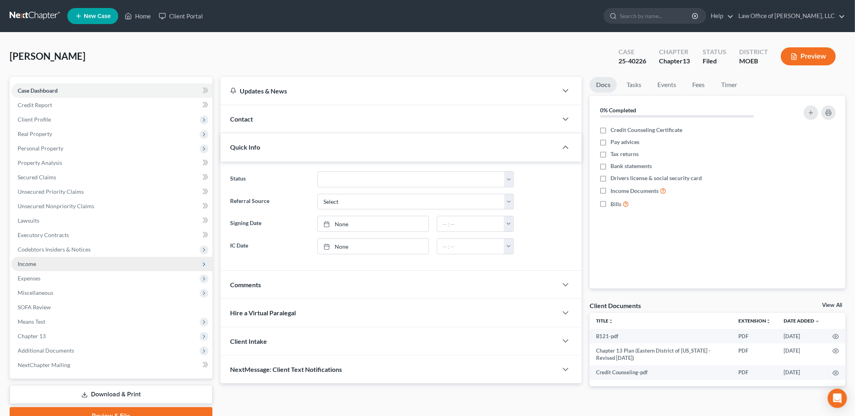
click at [41, 264] on span "Income" at bounding box center [111, 263] width 201 height 14
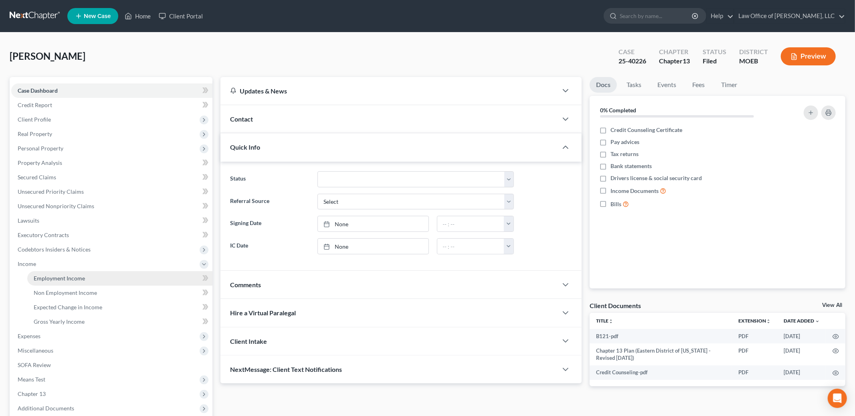
click at [43, 272] on link "Employment Income" at bounding box center [119, 278] width 185 height 14
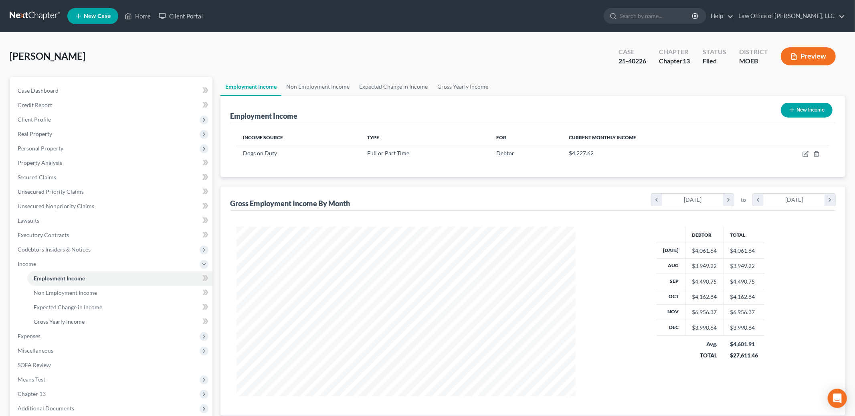
scroll to position [169, 355]
click at [805, 154] on icon "button" at bounding box center [806, 153] width 4 height 4
select select "0"
select select "26"
select select "2"
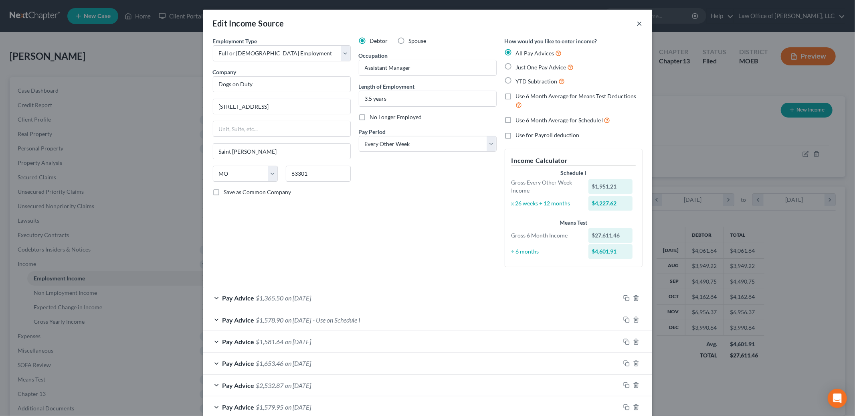
click at [638, 23] on button "×" at bounding box center [640, 23] width 6 height 10
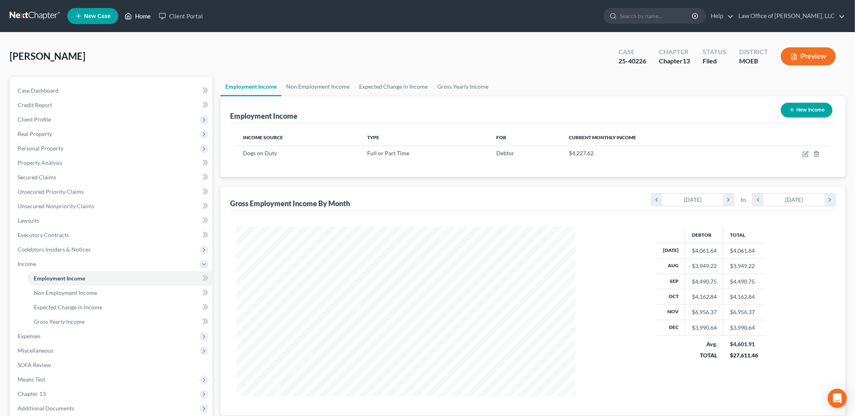
click at [149, 13] on link "Home" at bounding box center [138, 16] width 34 height 14
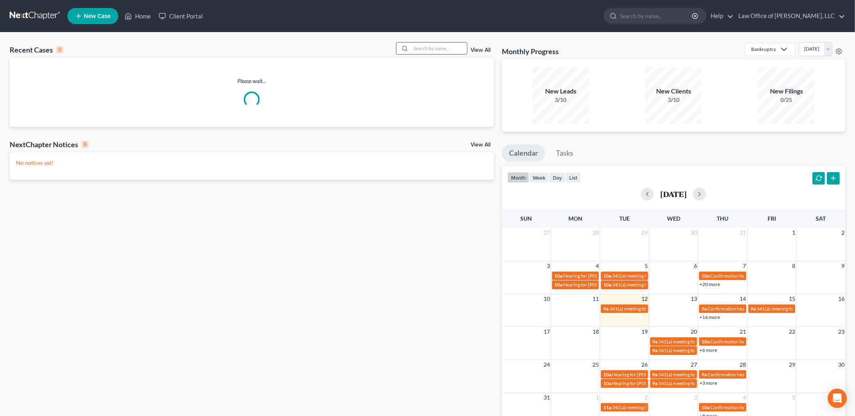
click at [421, 50] on input "search" at bounding box center [439, 48] width 56 height 12
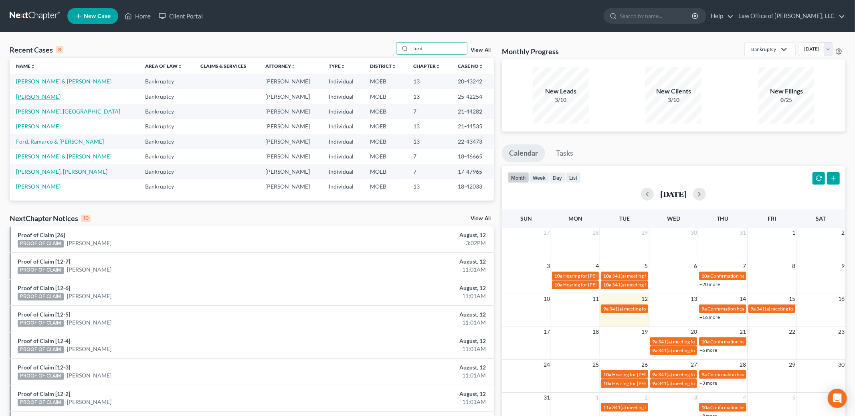
type input "ford"
click at [30, 95] on link "[PERSON_NAME]" at bounding box center [38, 96] width 44 height 7
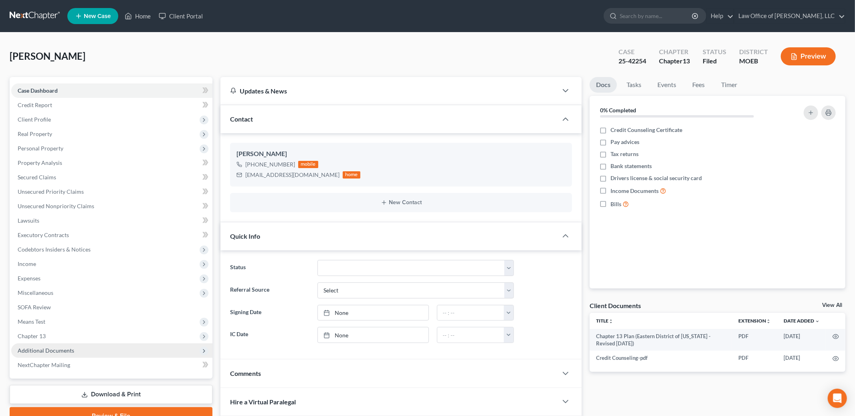
click at [59, 345] on span "Additional Documents" at bounding box center [111, 350] width 201 height 14
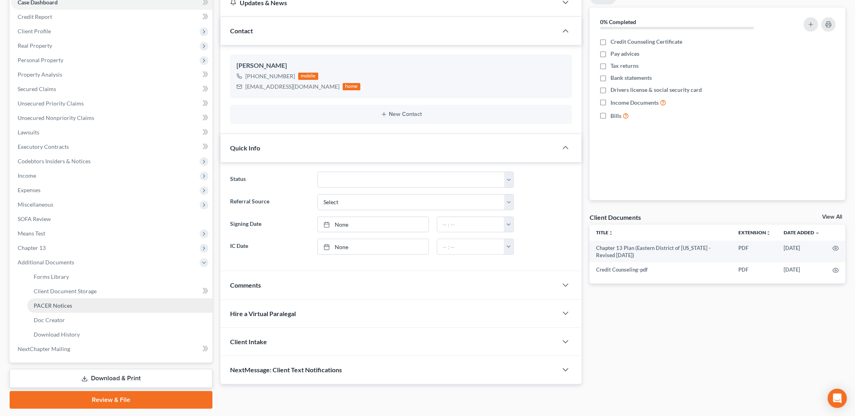
click at [54, 304] on span "PACER Notices" at bounding box center [53, 305] width 38 height 7
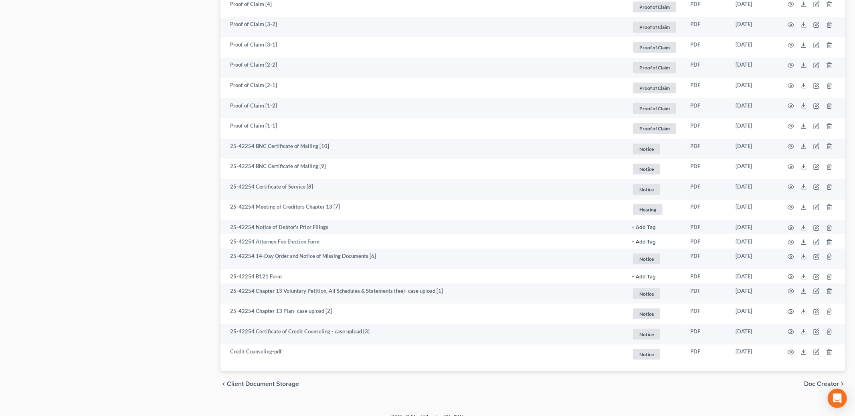
scroll to position [712, 0]
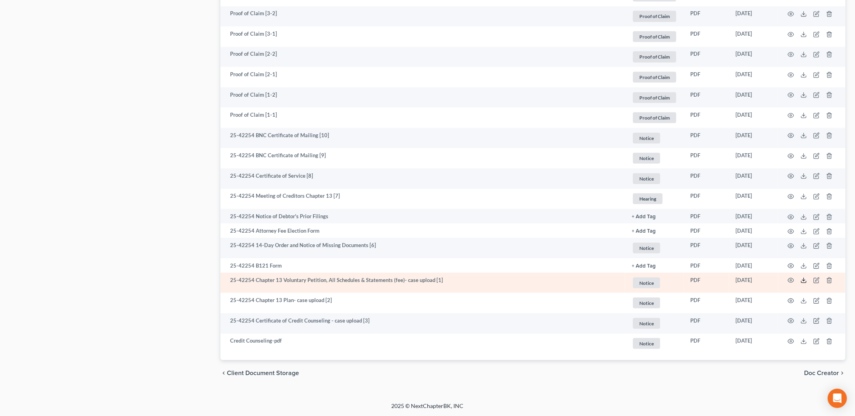
click at [804, 280] on icon at bounding box center [803, 280] width 6 height 6
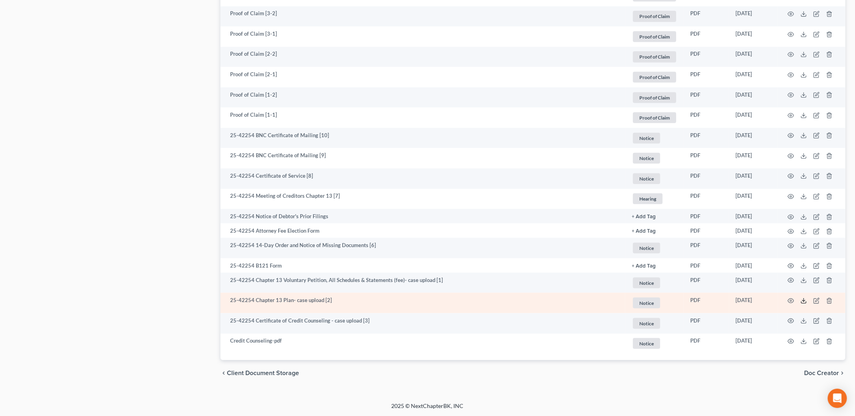
click at [803, 302] on icon at bounding box center [803, 300] width 6 height 6
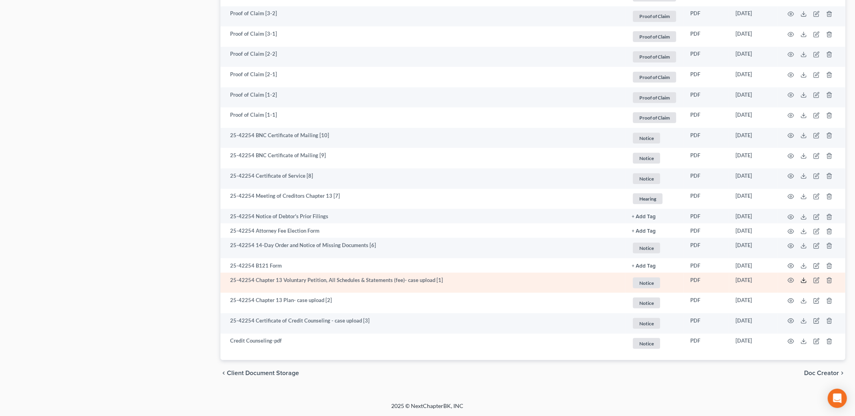
click at [802, 280] on icon at bounding box center [803, 280] width 6 height 6
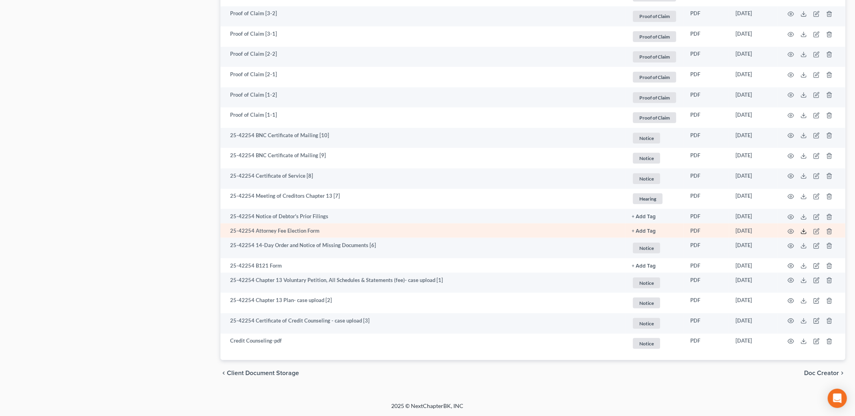
click at [801, 230] on icon at bounding box center [803, 231] width 6 height 6
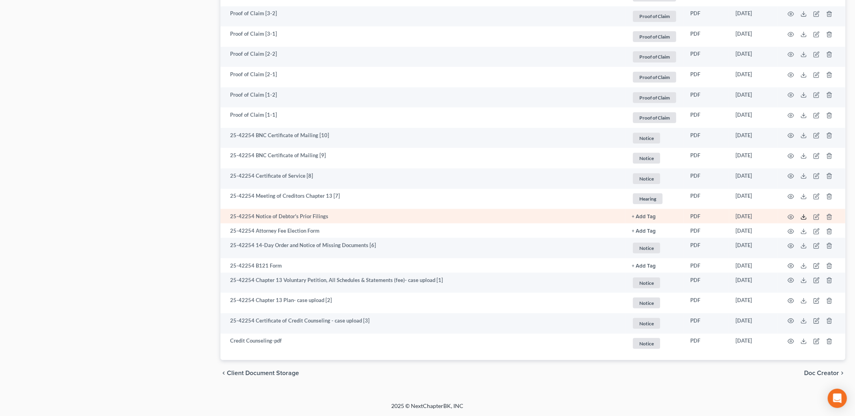
click at [803, 215] on icon at bounding box center [803, 217] width 6 height 6
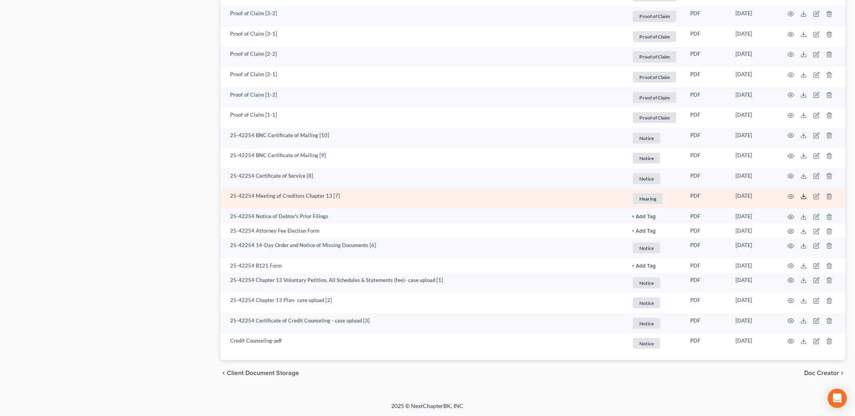
click at [803, 196] on line at bounding box center [803, 195] width 0 height 3
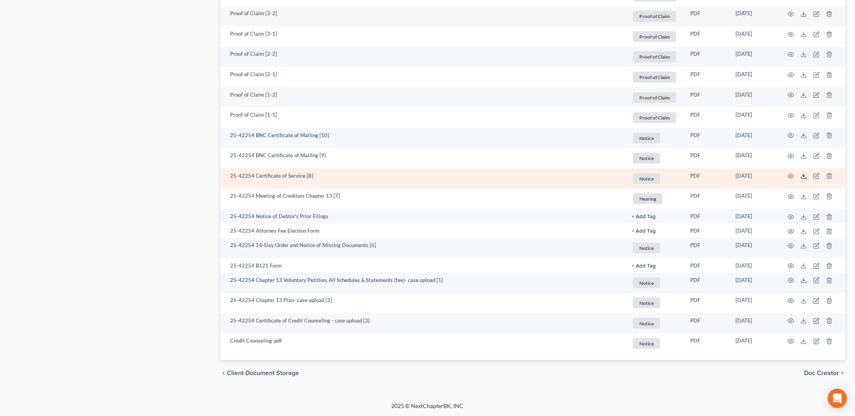
click at [803, 177] on icon at bounding box center [803, 176] width 6 height 6
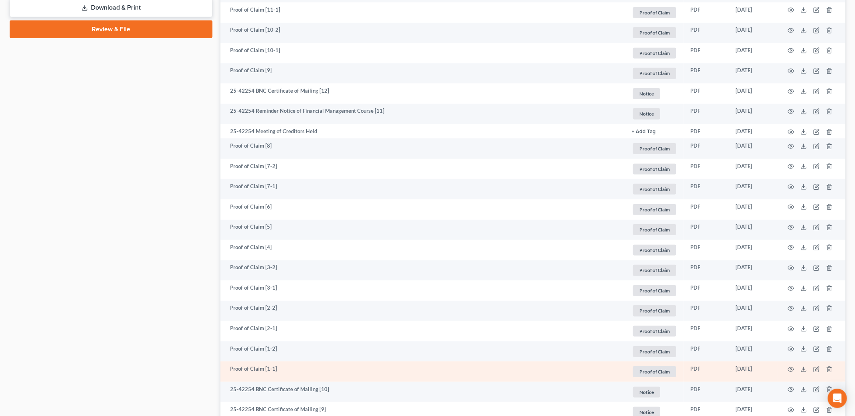
scroll to position [453, 0]
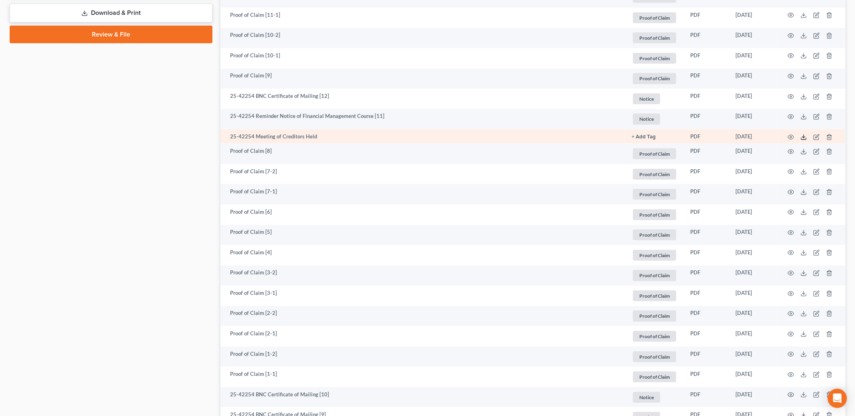
click at [802, 137] on icon at bounding box center [803, 137] width 6 height 6
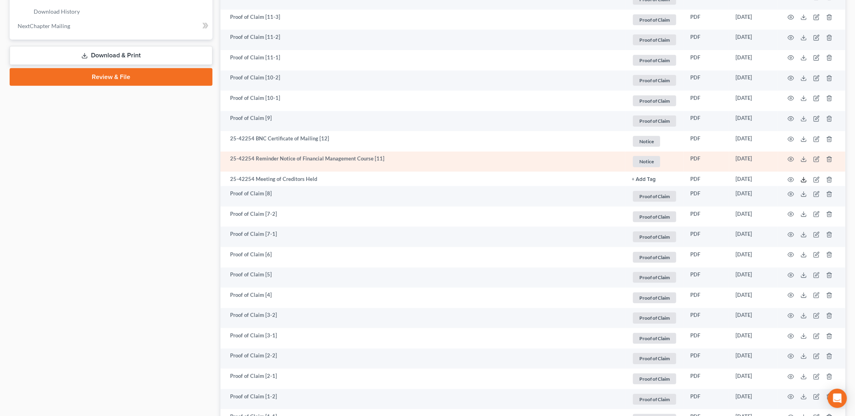
scroll to position [406, 0]
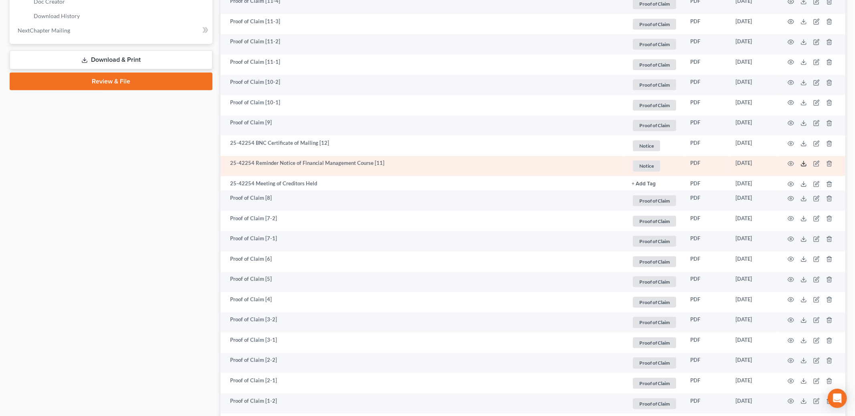
click at [805, 164] on icon at bounding box center [803, 163] width 6 height 6
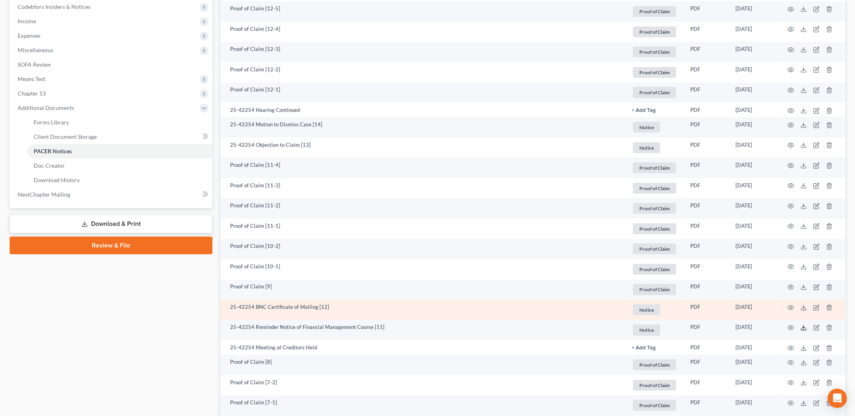
scroll to position [231, 0]
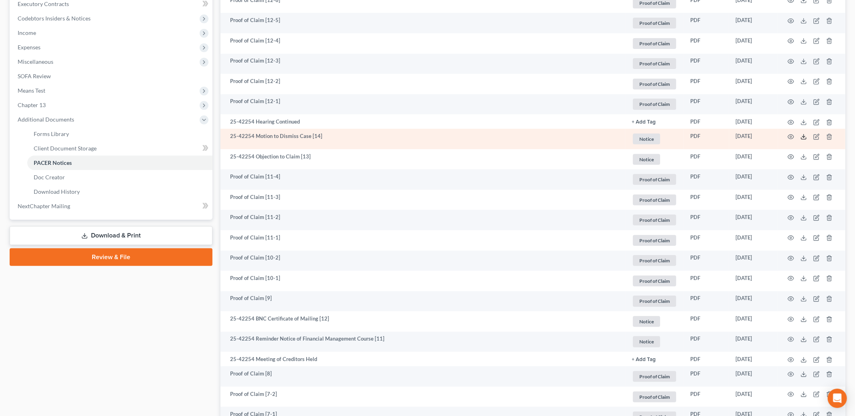
click at [804, 136] on icon at bounding box center [803, 136] width 6 height 6
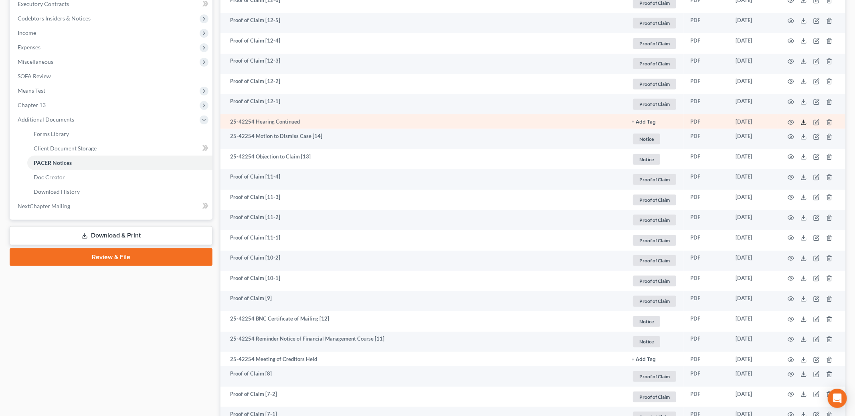
click at [803, 122] on line at bounding box center [803, 121] width 0 height 3
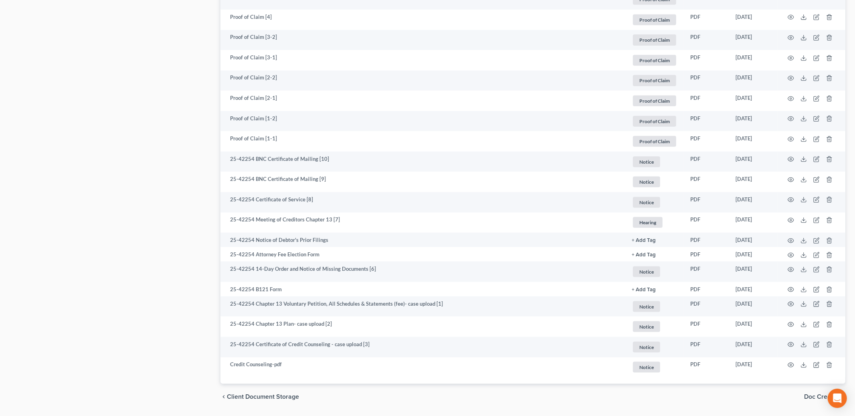
scroll to position [712, 0]
